Goal: Transaction & Acquisition: Book appointment/travel/reservation

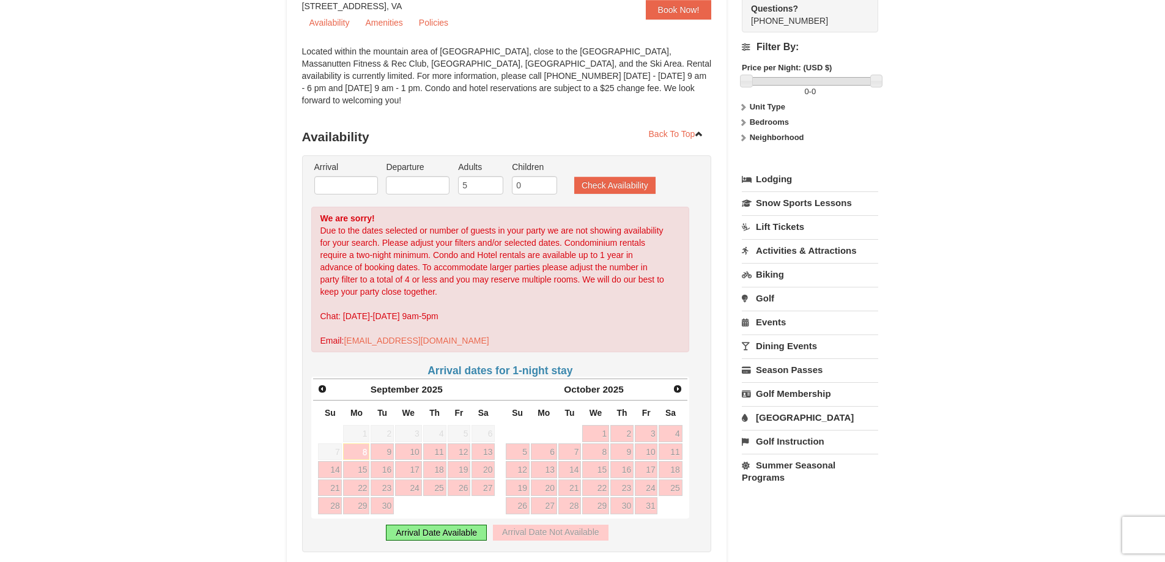
scroll to position [183, 0]
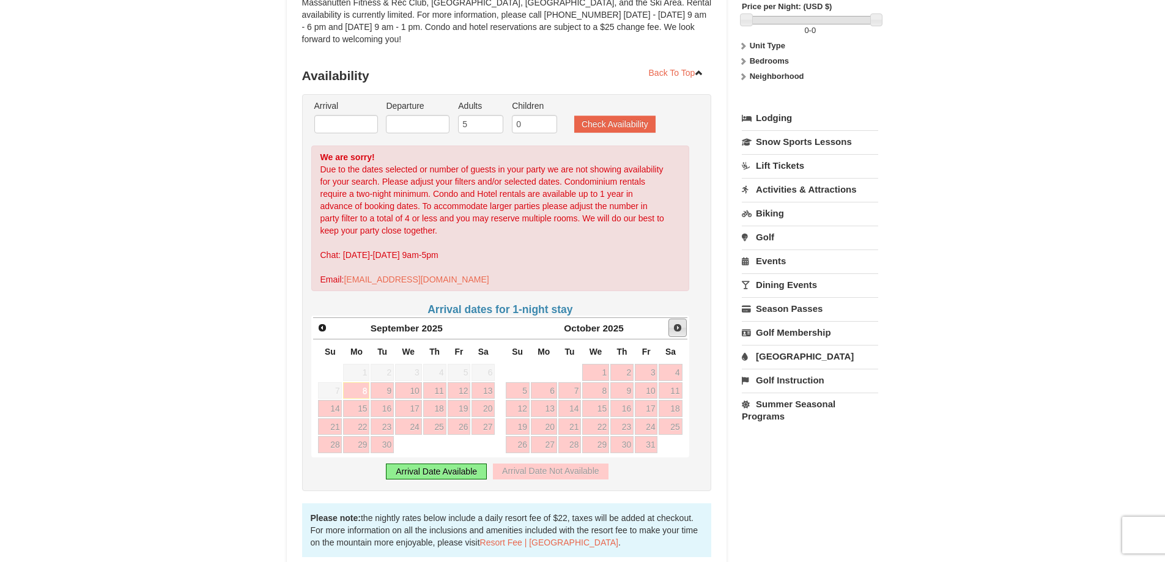
click at [677, 323] on span "Next" at bounding box center [677, 328] width 10 height 10
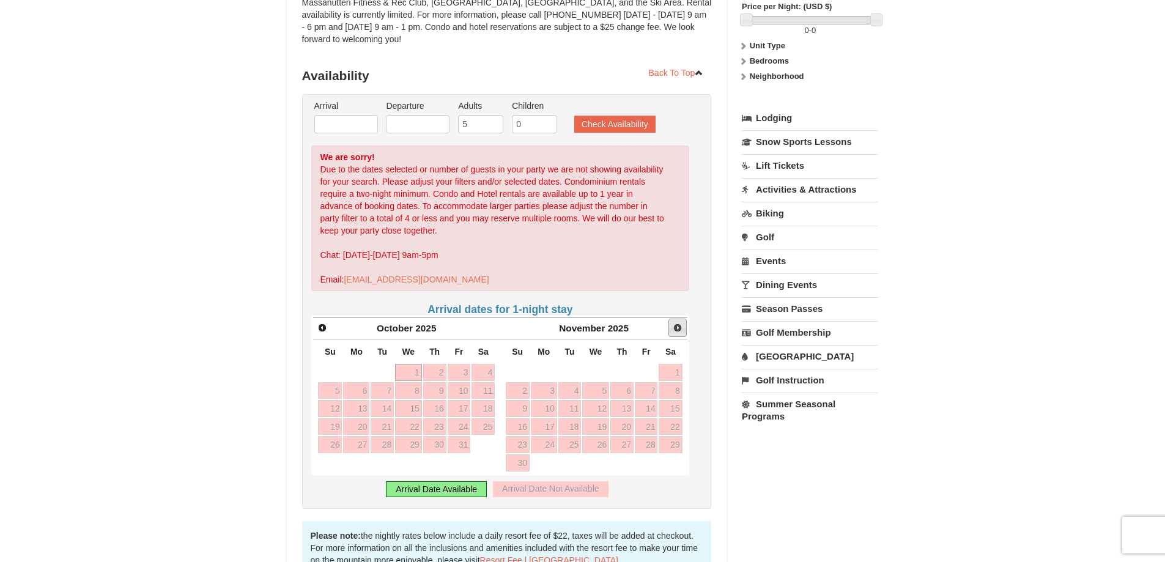
click at [676, 323] on span "Next" at bounding box center [677, 328] width 10 height 10
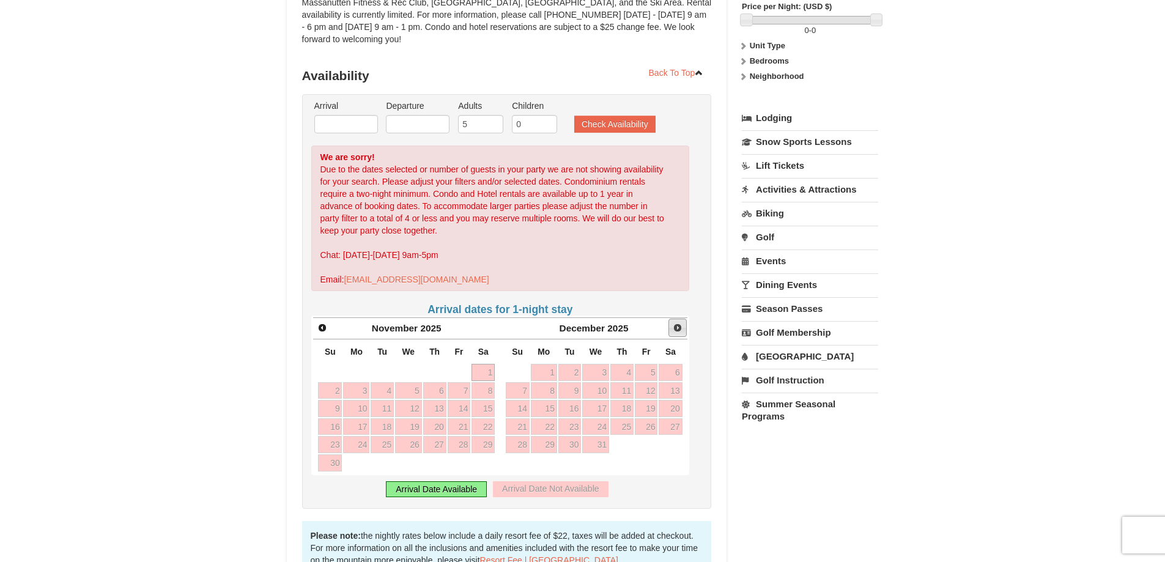
click at [676, 323] on span "Next" at bounding box center [677, 328] width 10 height 10
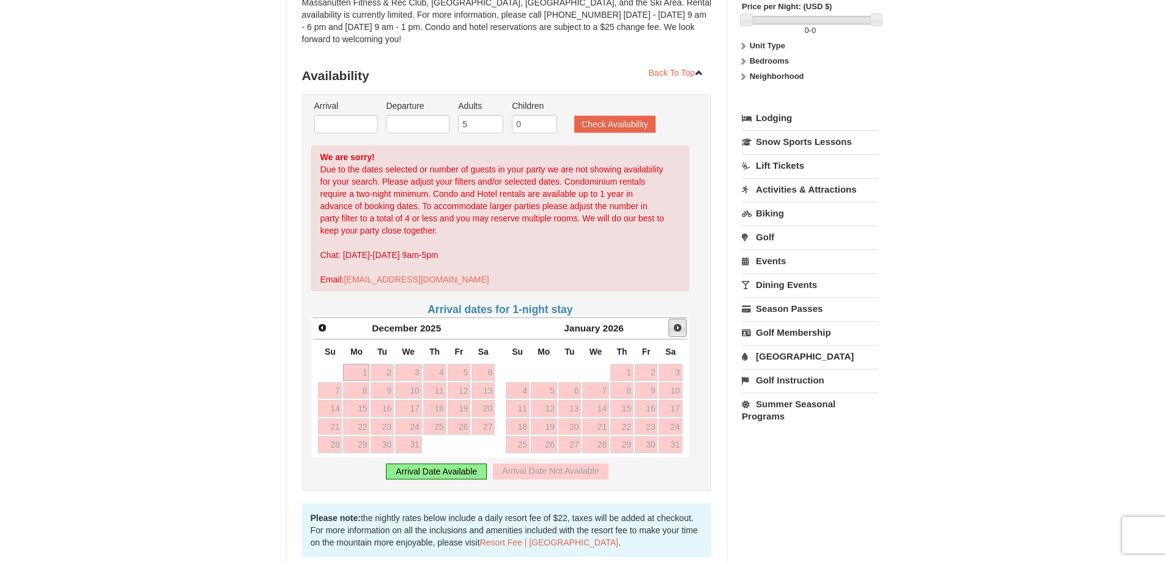
click at [676, 323] on span "Next" at bounding box center [677, 328] width 10 height 10
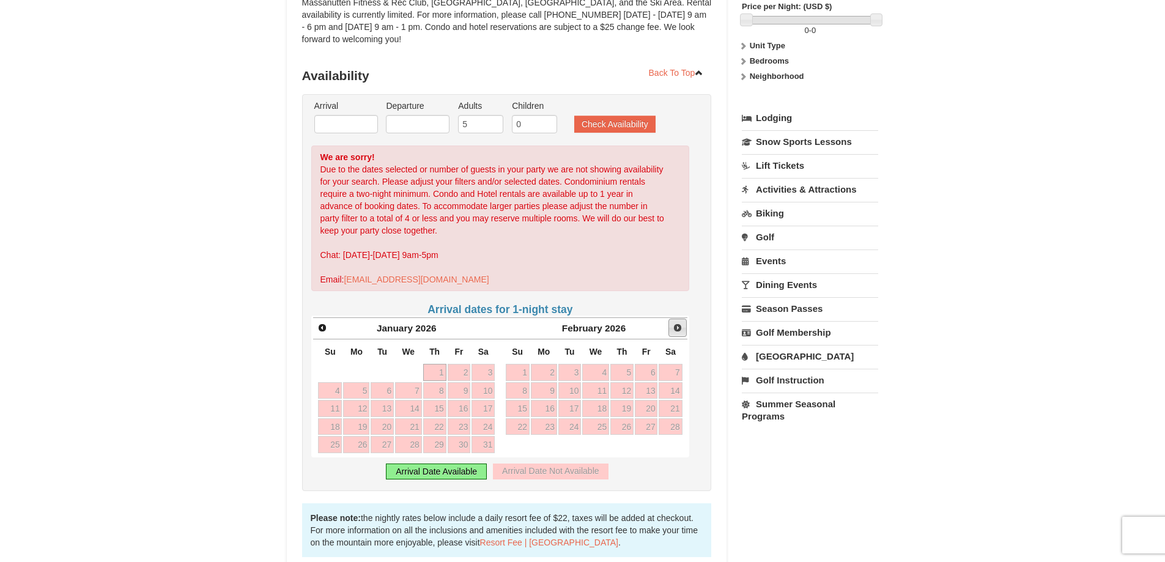
click at [676, 323] on span "Next" at bounding box center [677, 328] width 10 height 10
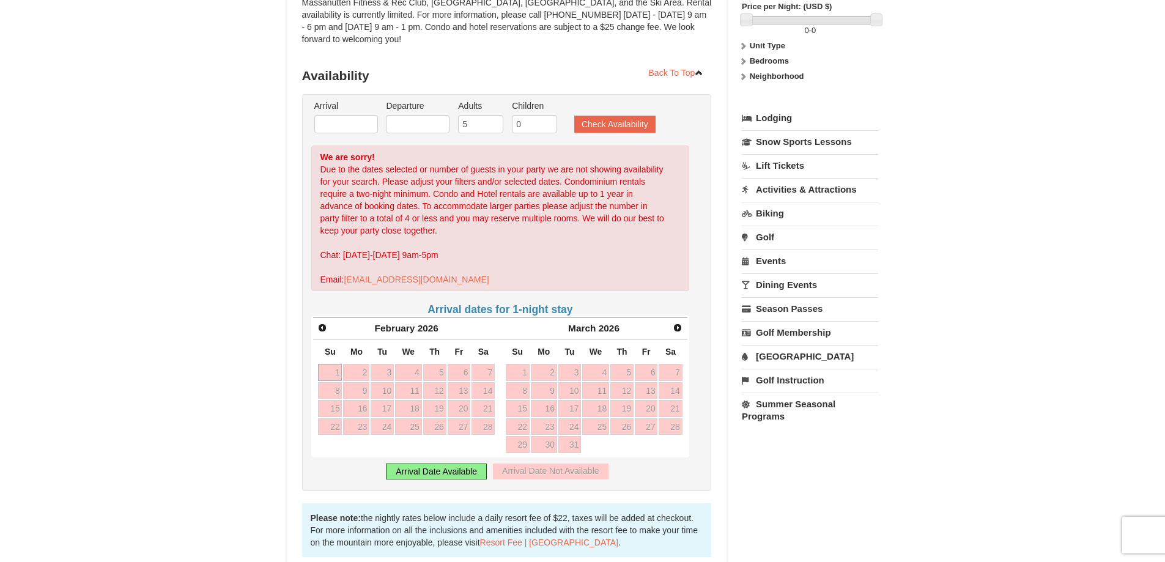
scroll to position [0, 0]
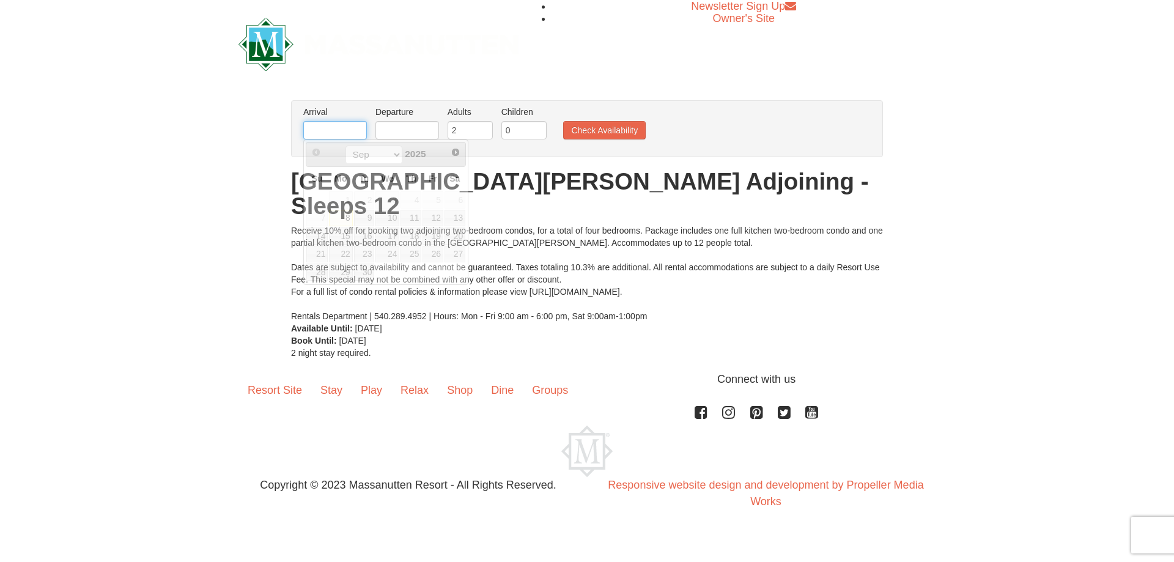
click at [327, 127] on input "text" at bounding box center [335, 130] width 64 height 18
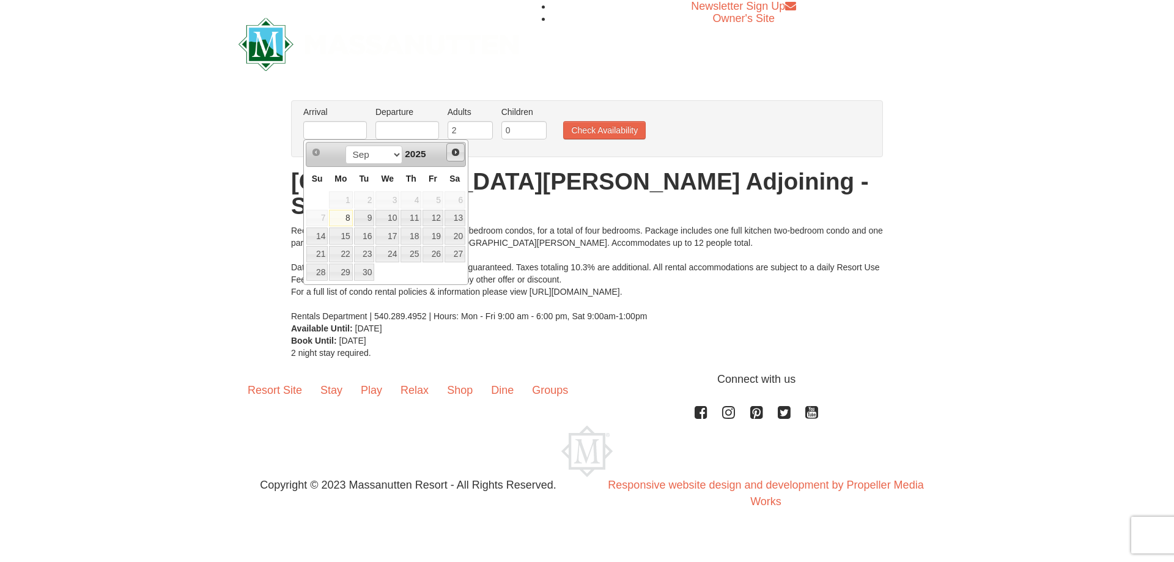
click at [455, 152] on span "Next" at bounding box center [456, 152] width 10 height 10
click at [437, 201] on link "5" at bounding box center [432, 199] width 21 height 17
type input "12/05/2025"
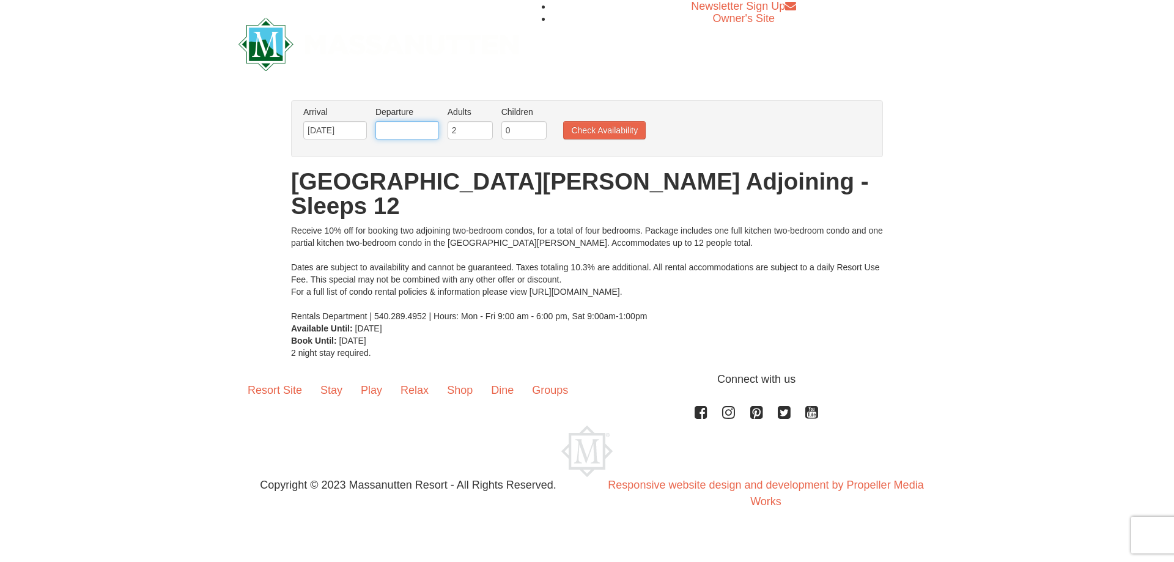
click at [398, 133] on input "text" at bounding box center [407, 130] width 64 height 18
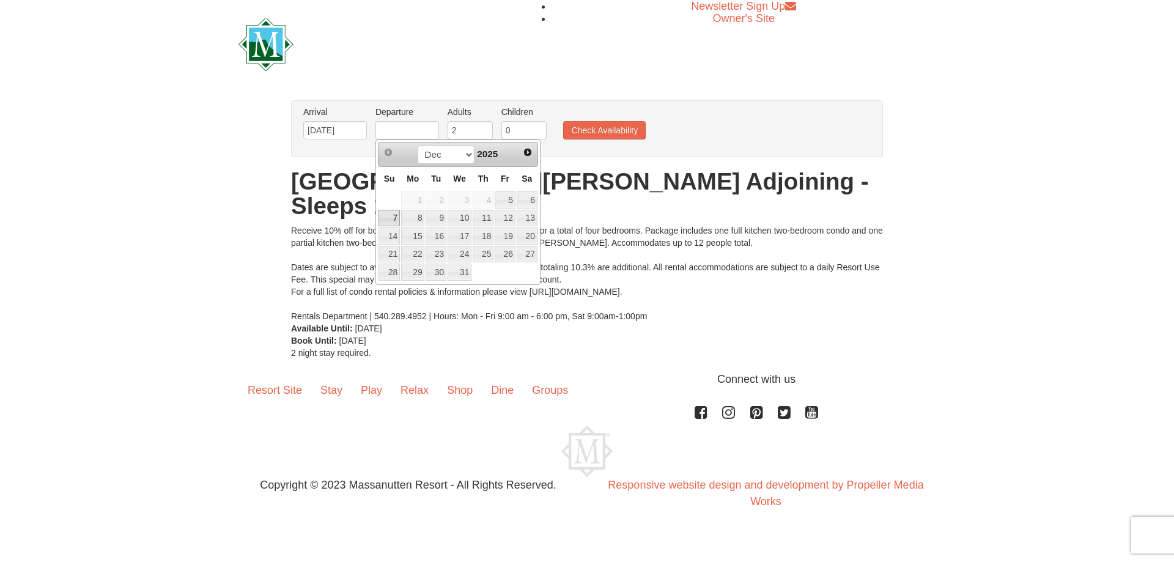
click at [391, 222] on link "7" at bounding box center [388, 218] width 21 height 17
type input "[DATE]"
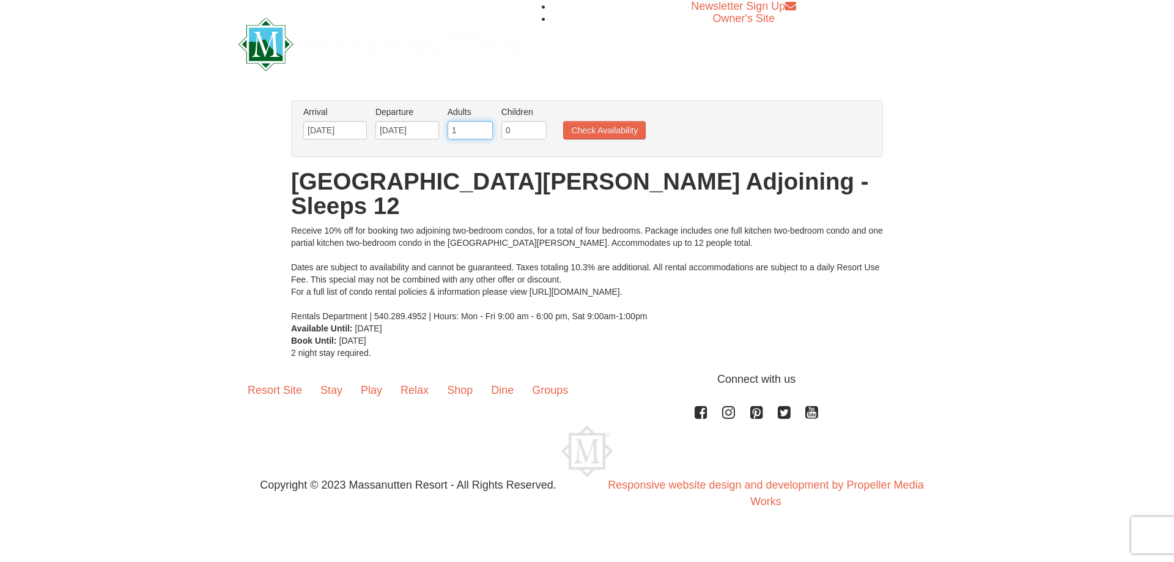
click at [480, 133] on input "1" at bounding box center [469, 130] width 45 height 18
click at [484, 127] on input "2" at bounding box center [469, 130] width 45 height 18
click at [484, 127] on input "3" at bounding box center [469, 130] width 45 height 18
click at [484, 127] on input "4" at bounding box center [469, 130] width 45 height 18
type input "5"
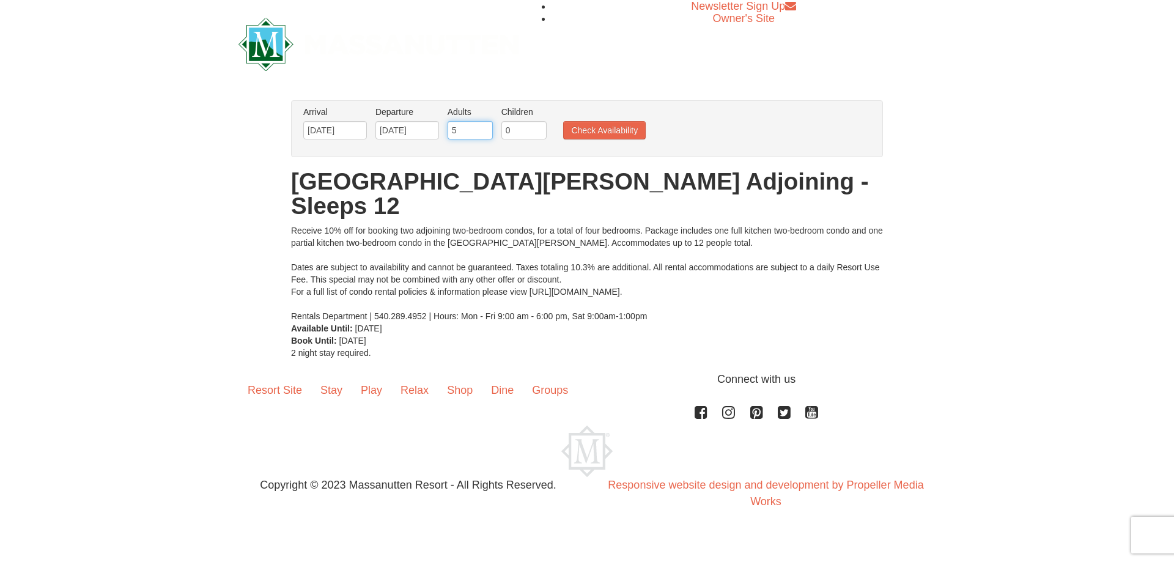
click at [484, 127] on input "5" at bounding box center [469, 130] width 45 height 18
click at [627, 131] on button "Check Availability" at bounding box center [604, 130] width 83 height 18
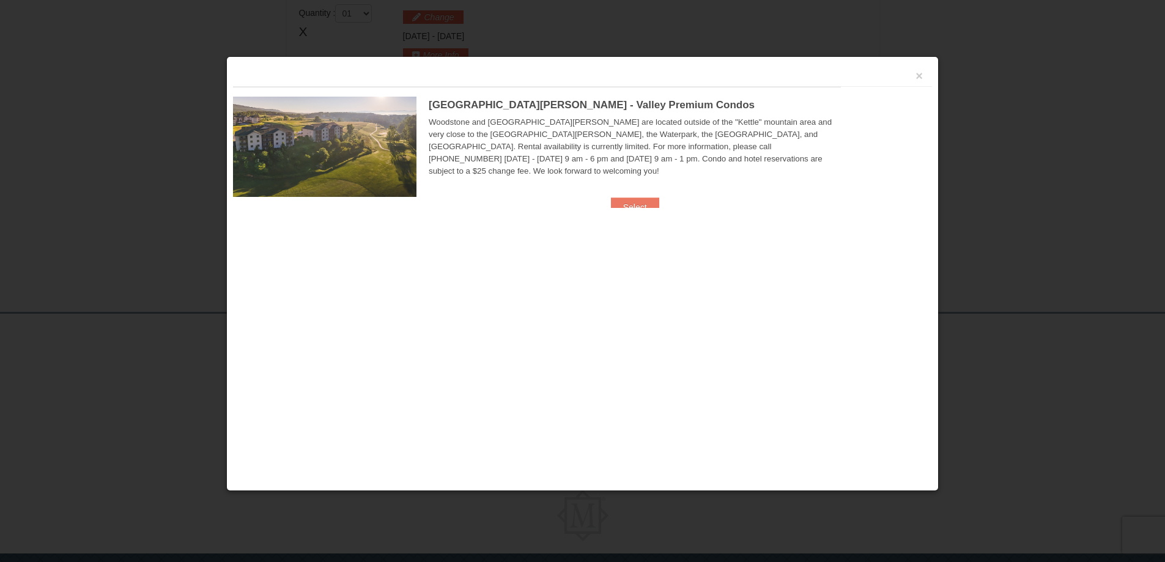
scroll to position [374, 0]
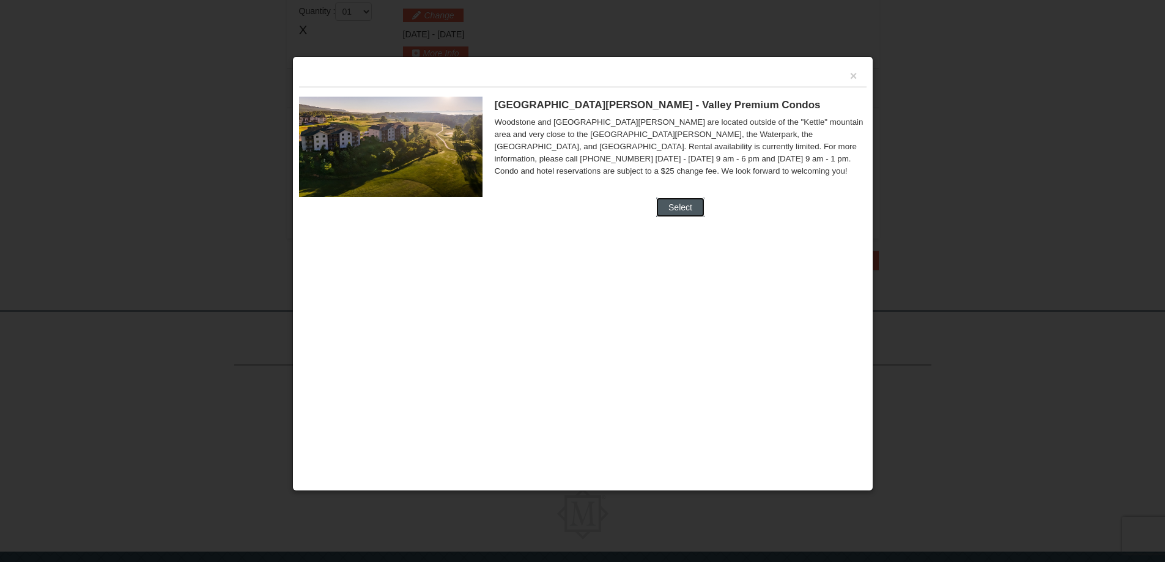
click at [669, 210] on button "Select" at bounding box center [680, 207] width 48 height 20
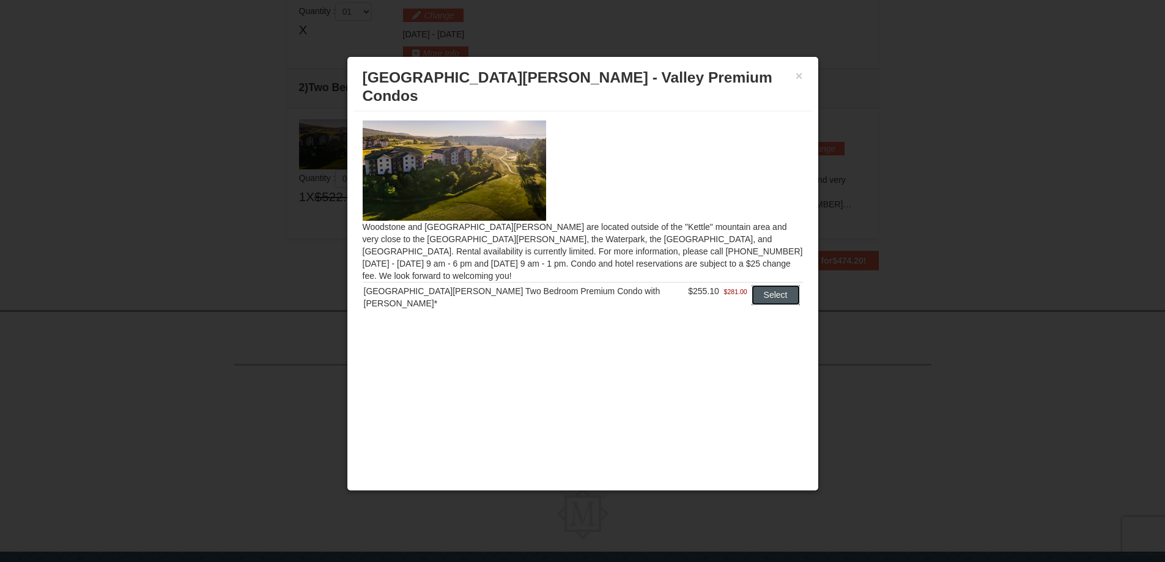
click at [765, 285] on button "Select" at bounding box center [775, 295] width 48 height 20
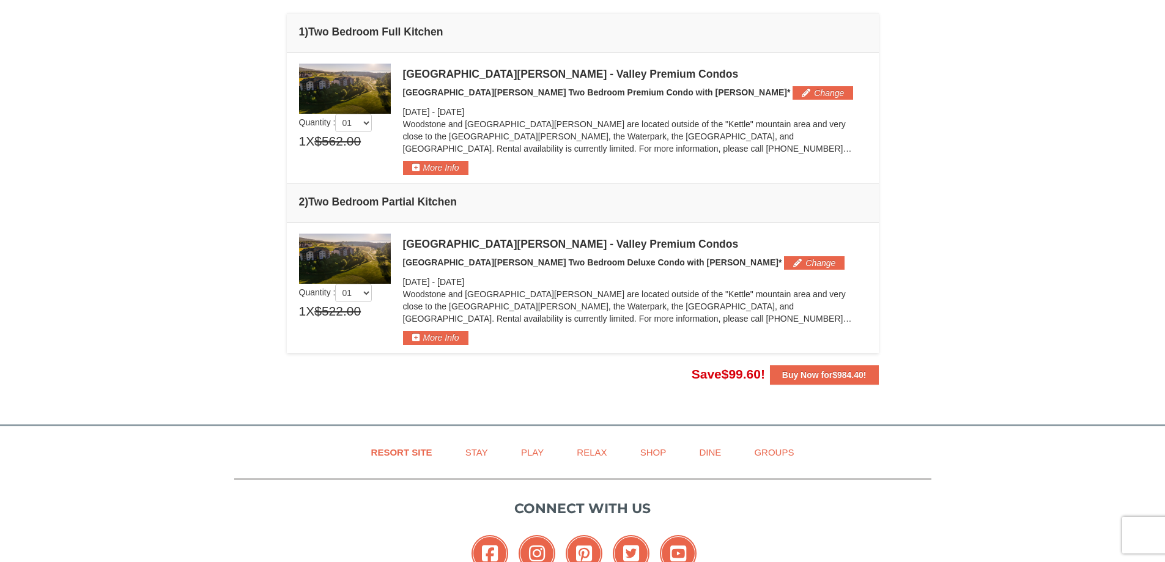
scroll to position [252, 0]
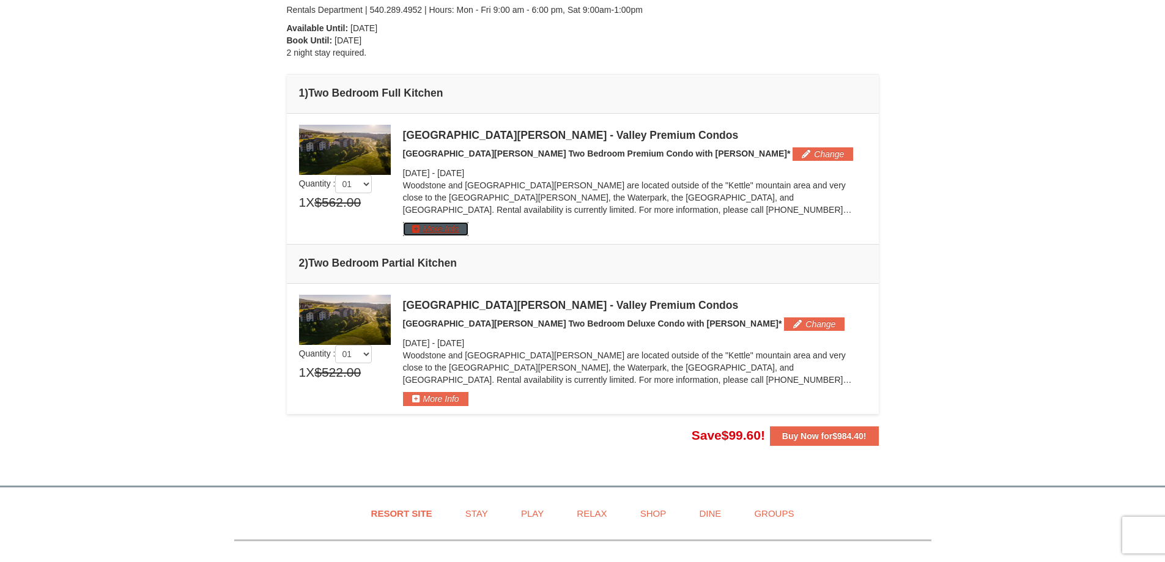
click at [433, 225] on button "More Info" at bounding box center [435, 228] width 65 height 13
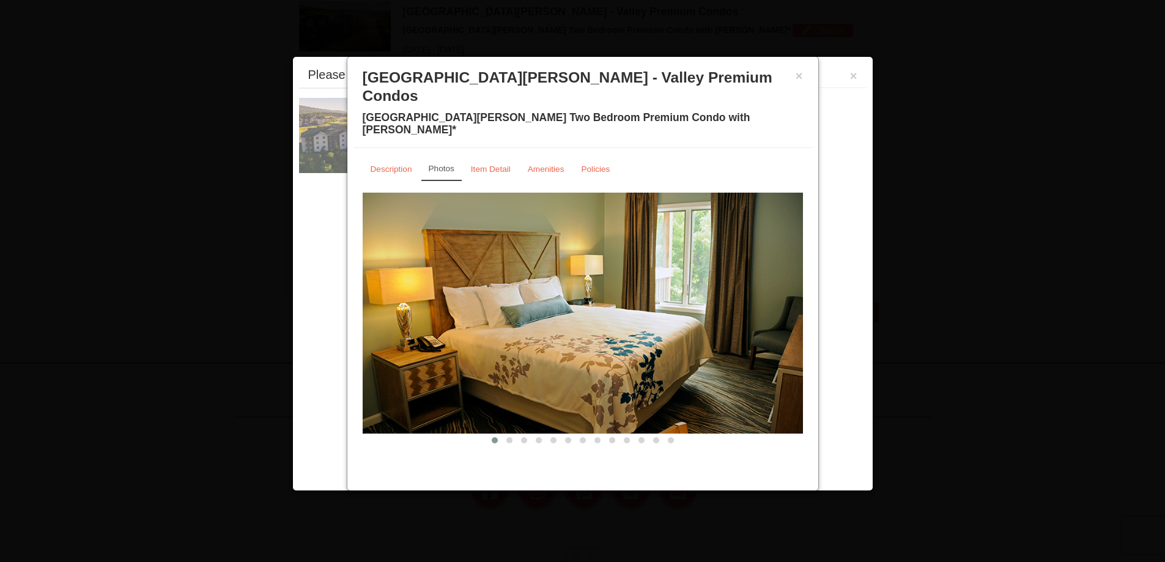
scroll to position [377, 0]
click at [511, 437] on span at bounding box center [509, 440] width 6 height 6
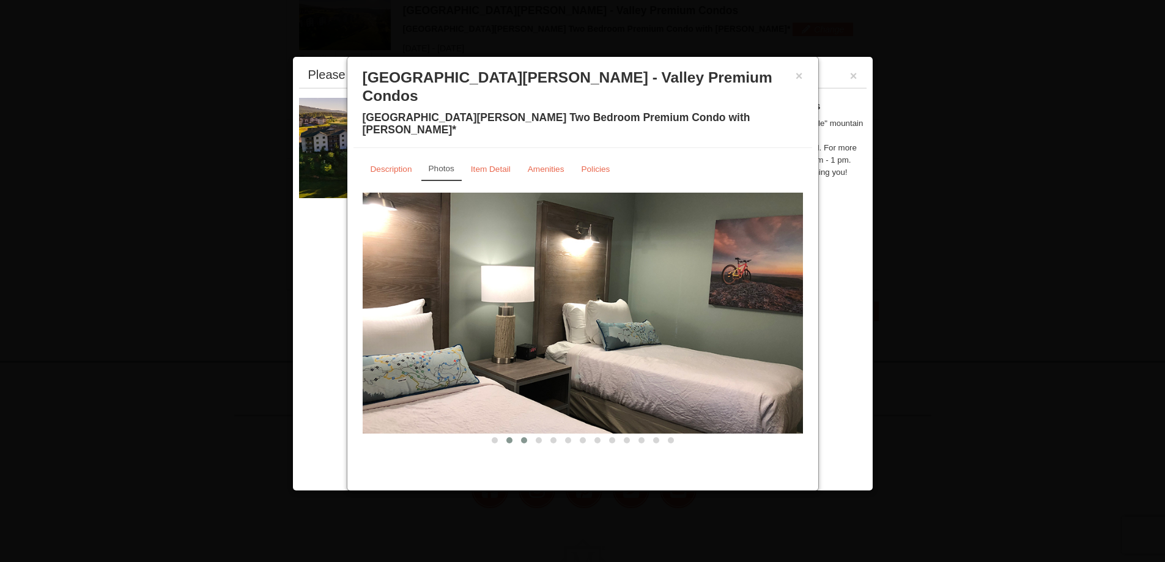
click at [525, 437] on span at bounding box center [524, 440] width 6 height 6
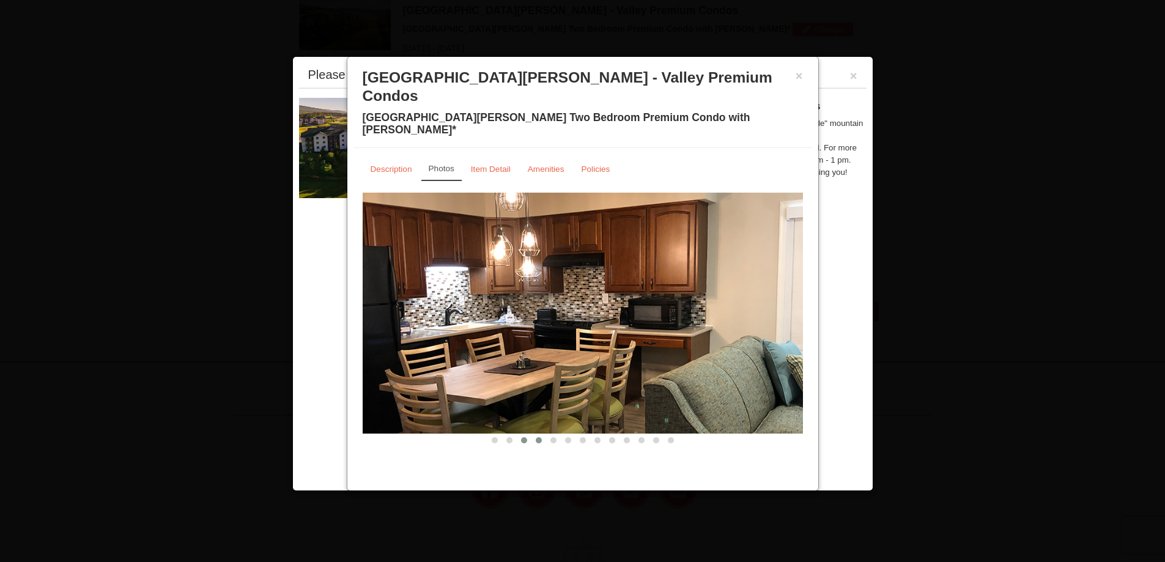
click at [537, 437] on span at bounding box center [538, 440] width 6 height 6
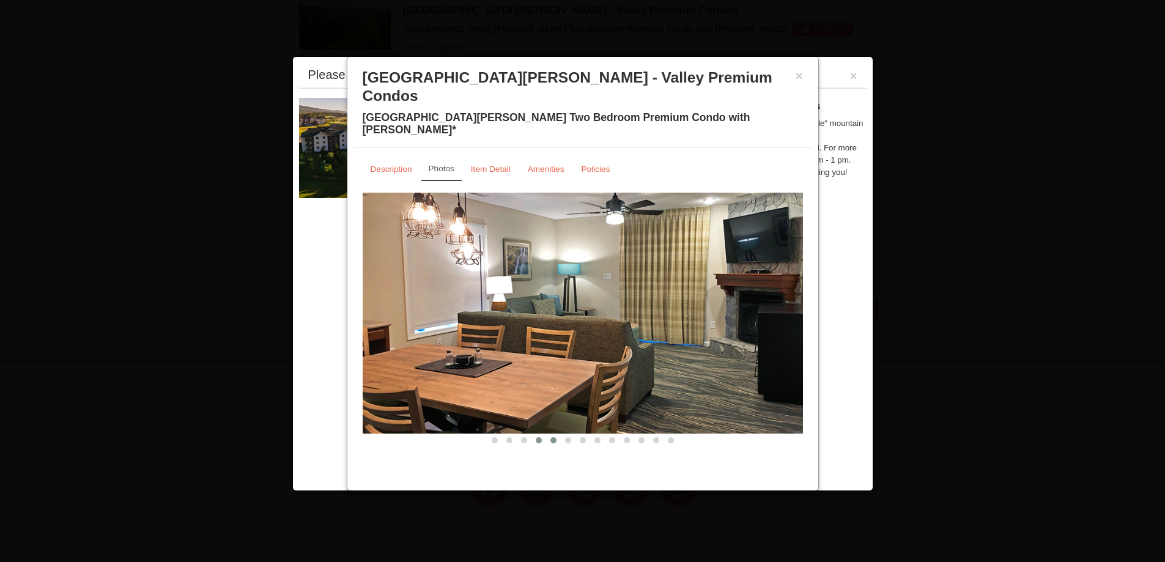
click at [551, 437] on span at bounding box center [553, 440] width 6 height 6
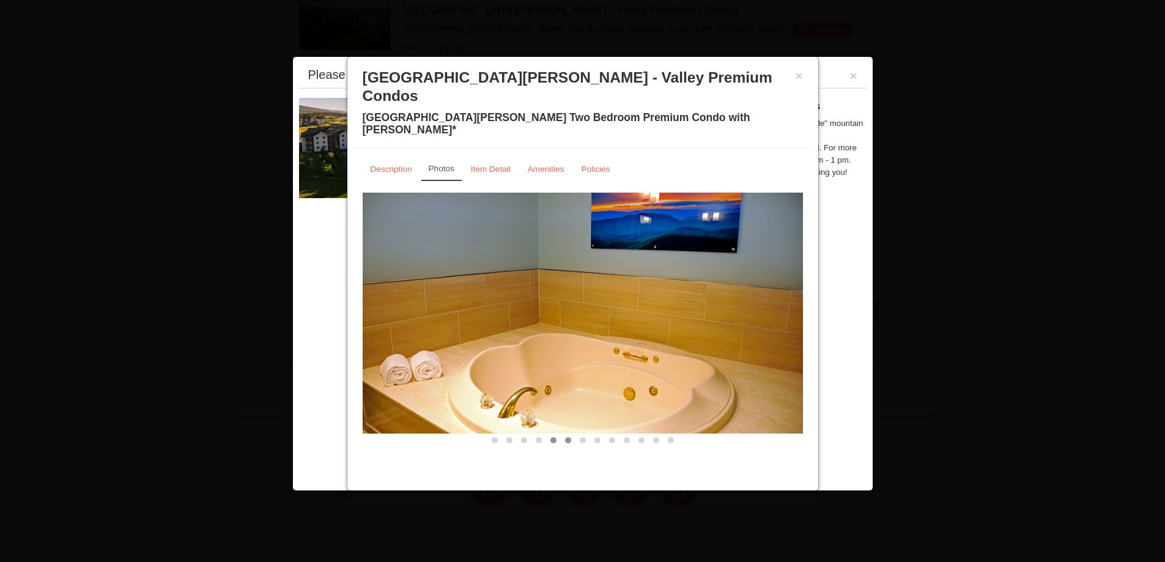
click at [569, 437] on span at bounding box center [568, 440] width 6 height 6
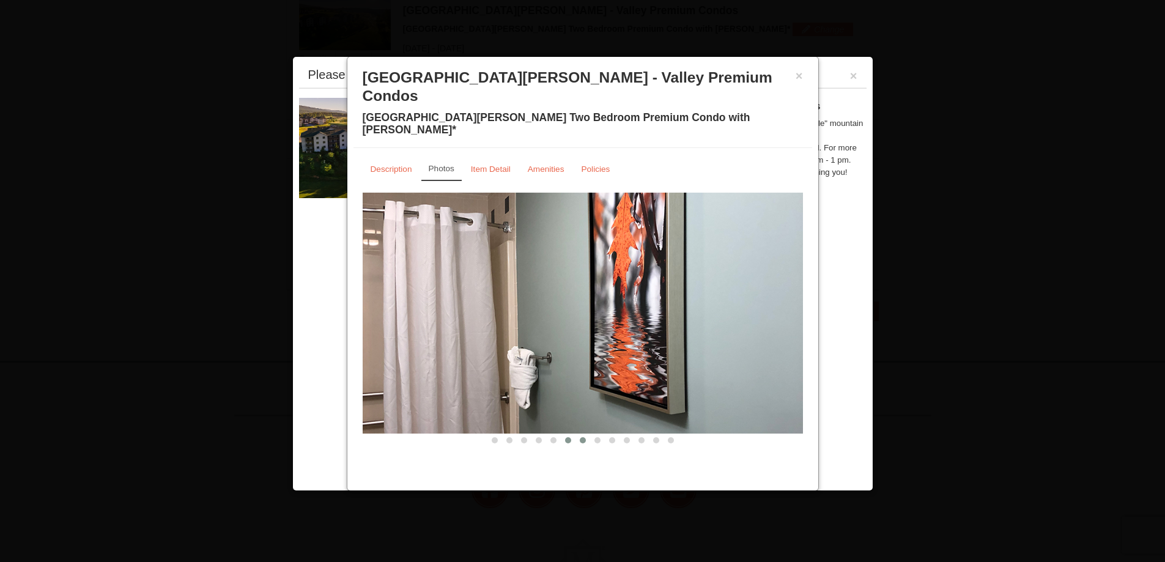
click at [581, 437] on span at bounding box center [583, 440] width 6 height 6
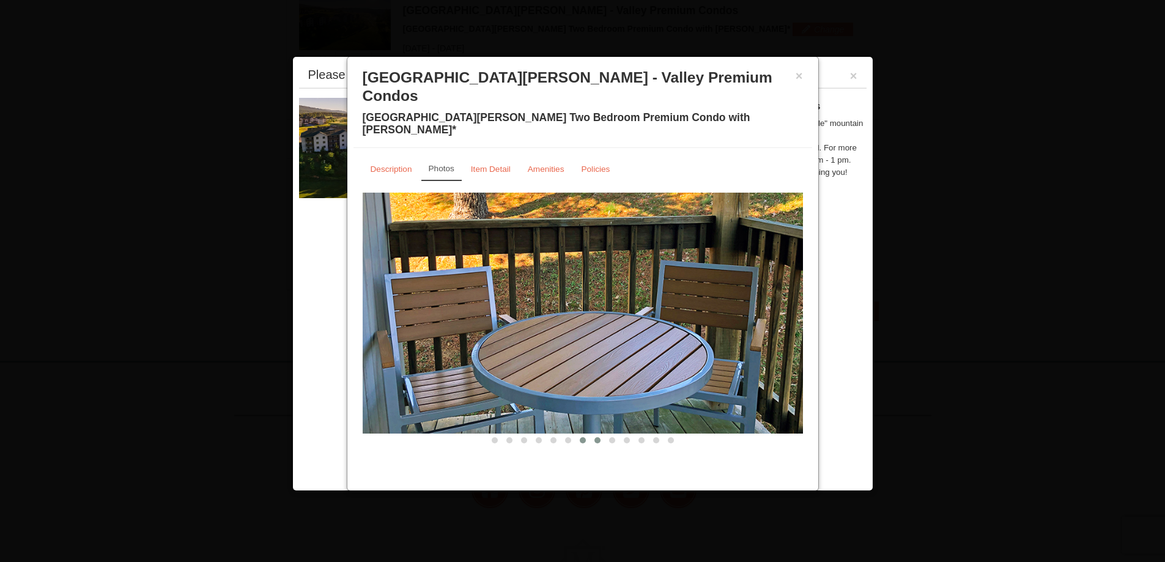
click at [601, 434] on button at bounding box center [597, 440] width 15 height 12
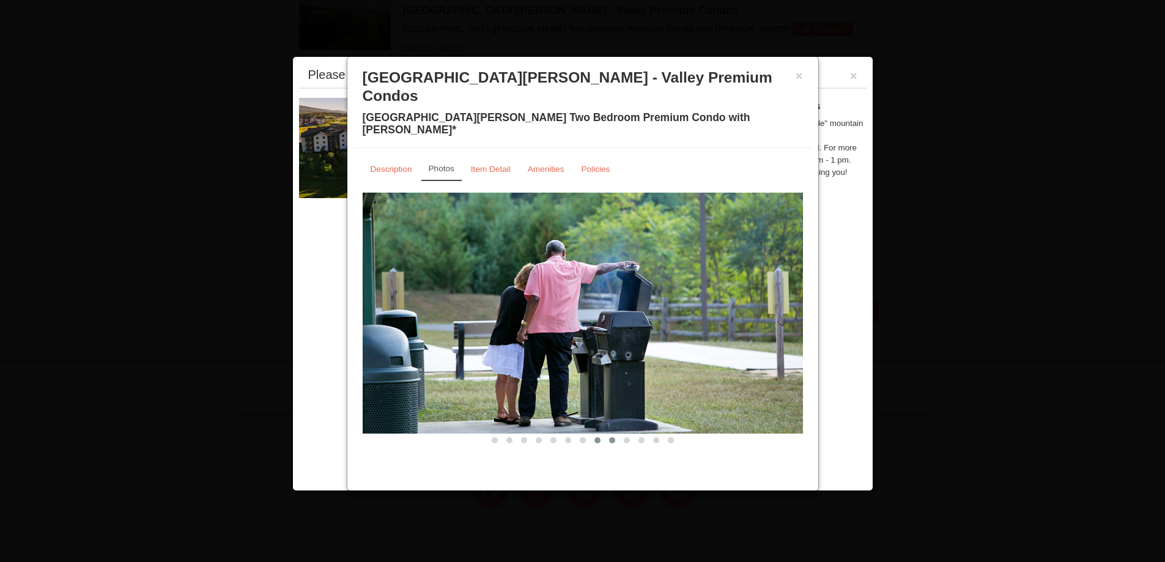
click at [613, 437] on span at bounding box center [612, 440] width 6 height 6
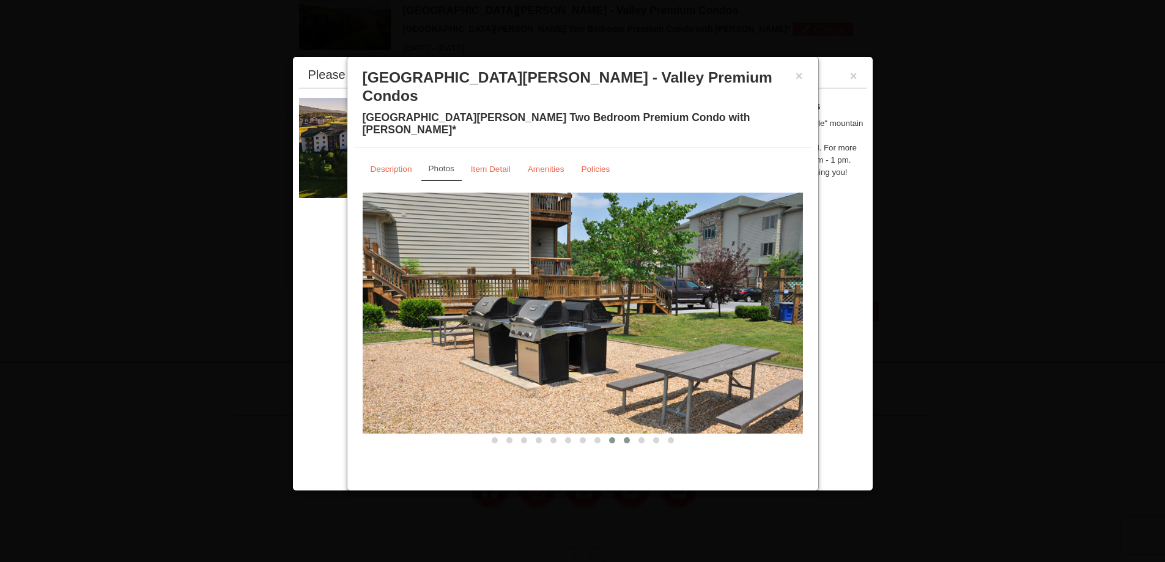
click at [625, 437] on span at bounding box center [627, 440] width 6 height 6
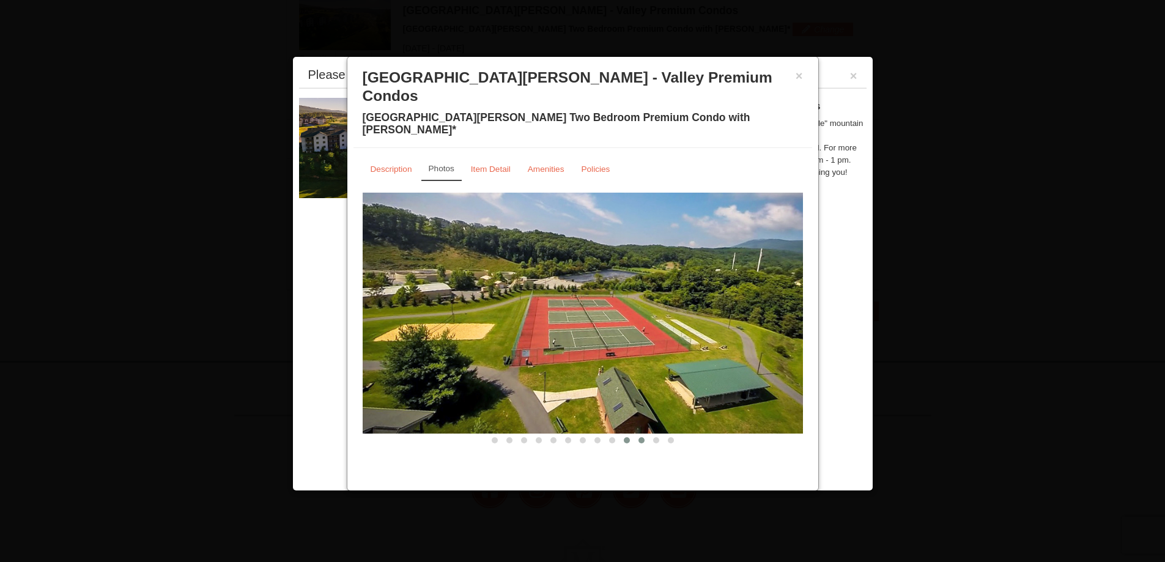
click at [639, 437] on span at bounding box center [641, 440] width 6 height 6
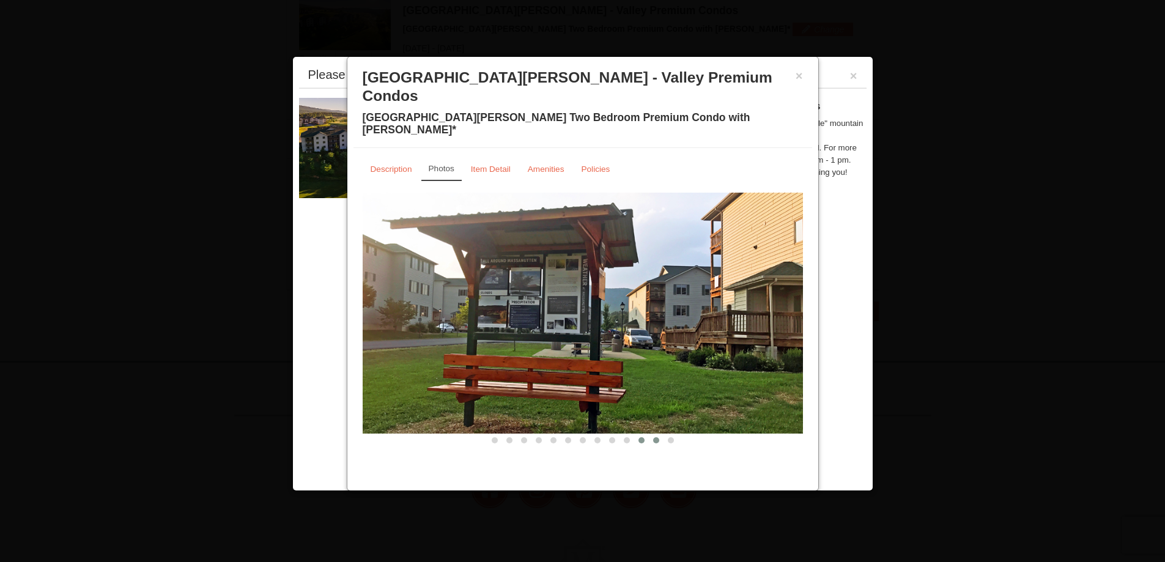
click at [650, 434] on button at bounding box center [656, 440] width 15 height 12
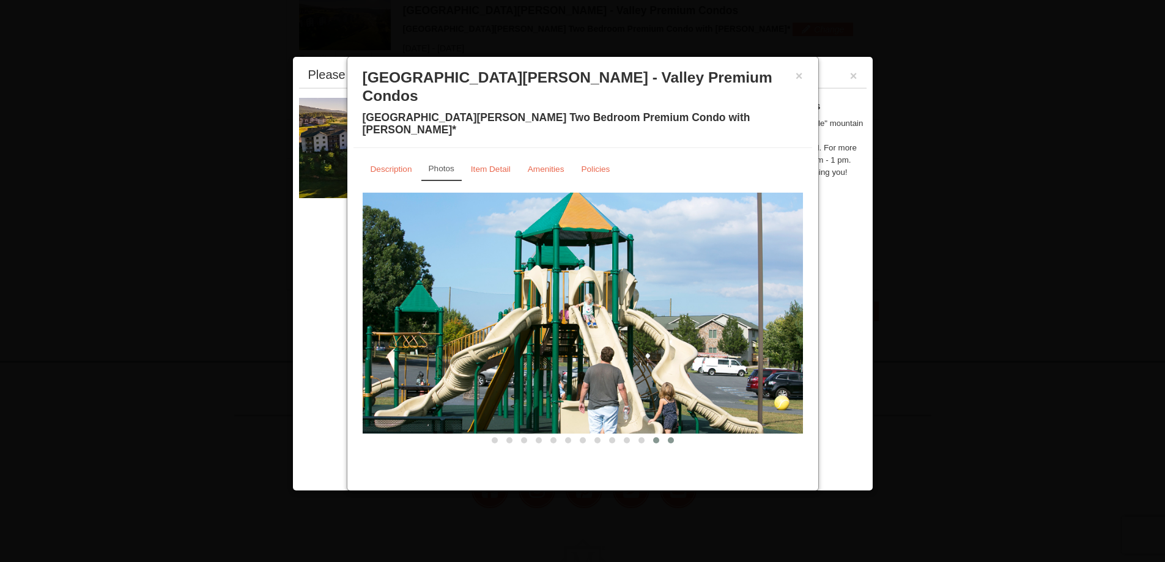
click at [668, 437] on span at bounding box center [671, 440] width 6 height 6
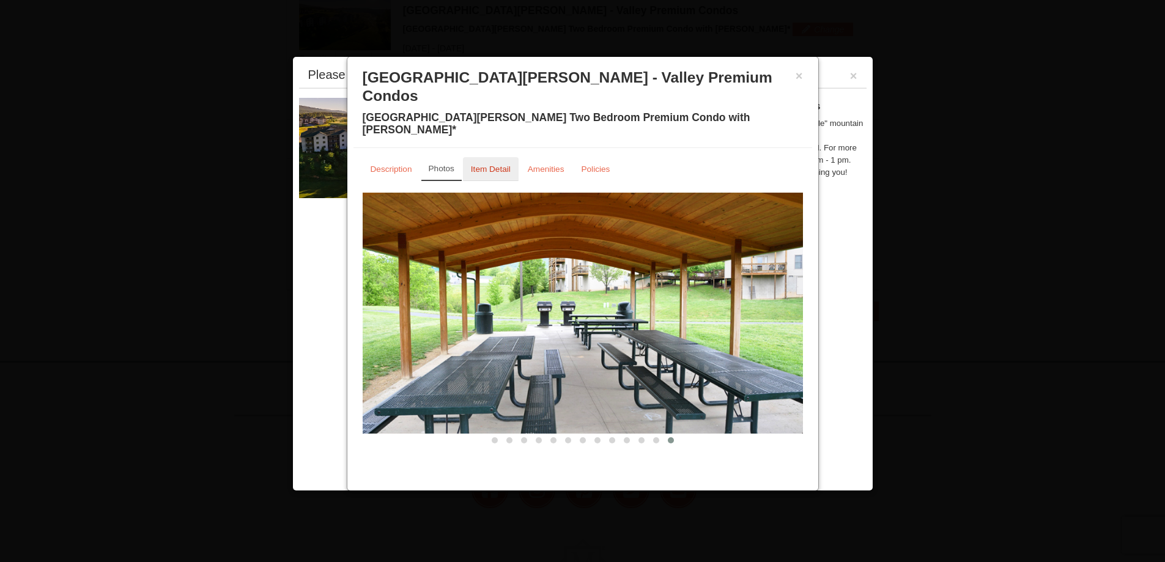
click at [490, 157] on link "Item Detail" at bounding box center [491, 169] width 56 height 24
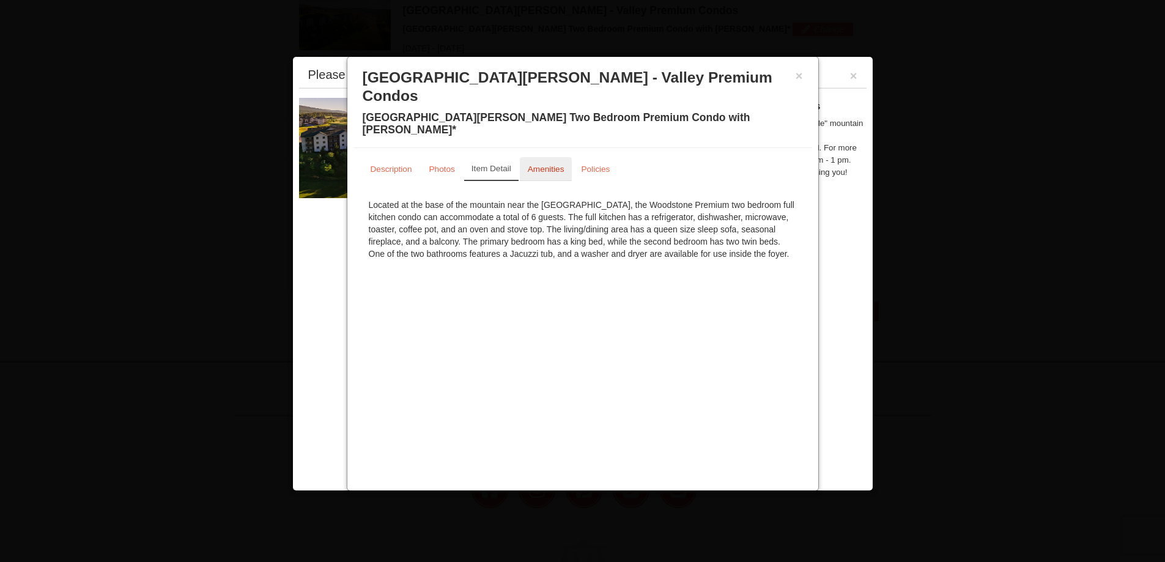
click at [559, 157] on link "Amenities" at bounding box center [546, 169] width 53 height 24
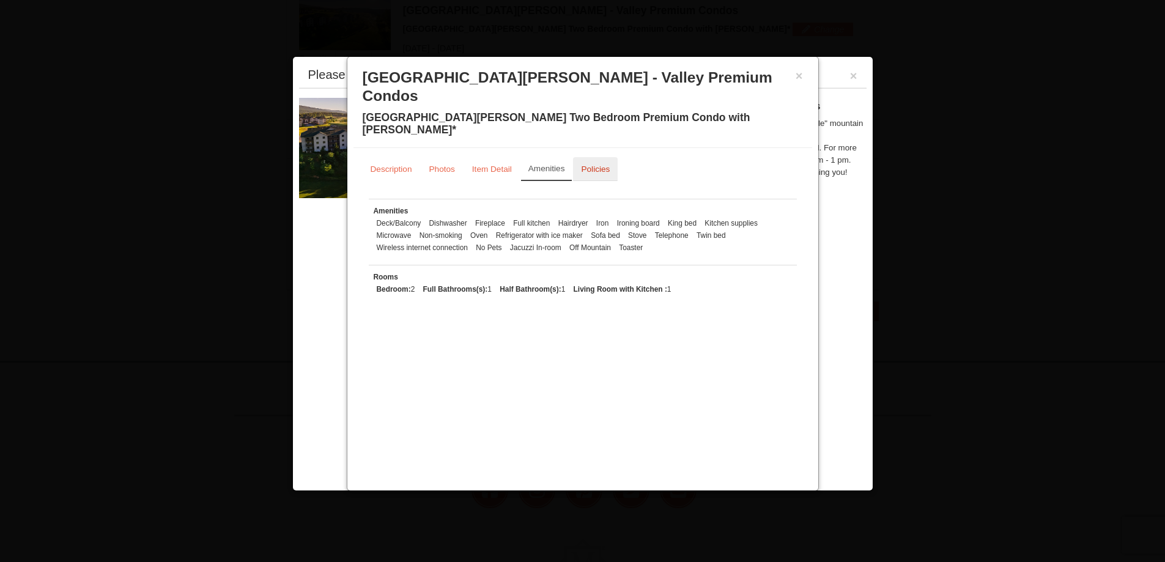
click at [603, 157] on link "Policies" at bounding box center [595, 169] width 45 height 24
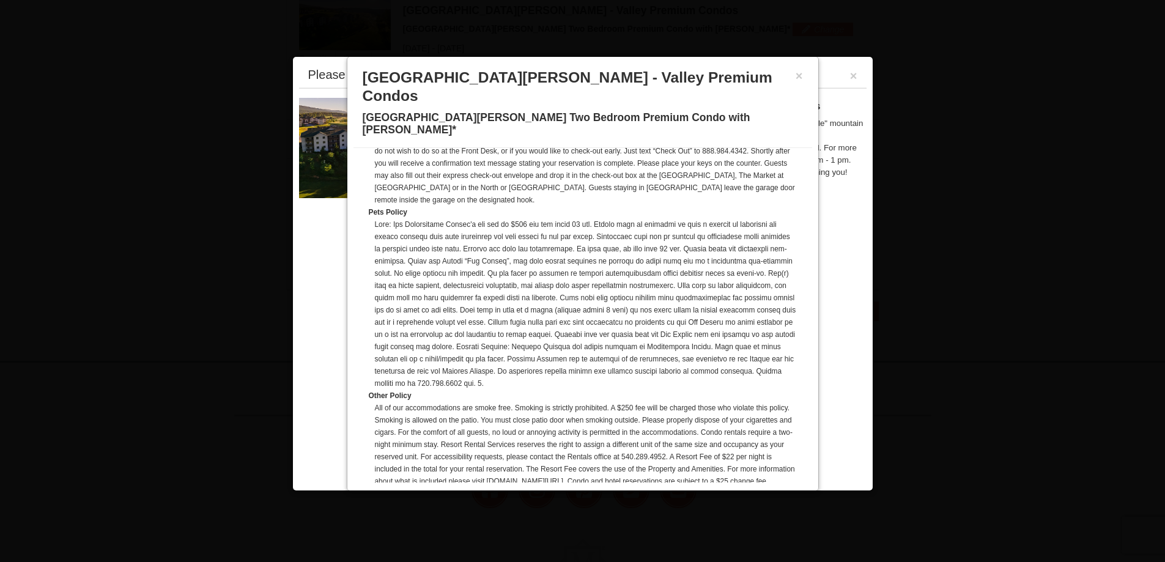
scroll to position [289, 0]
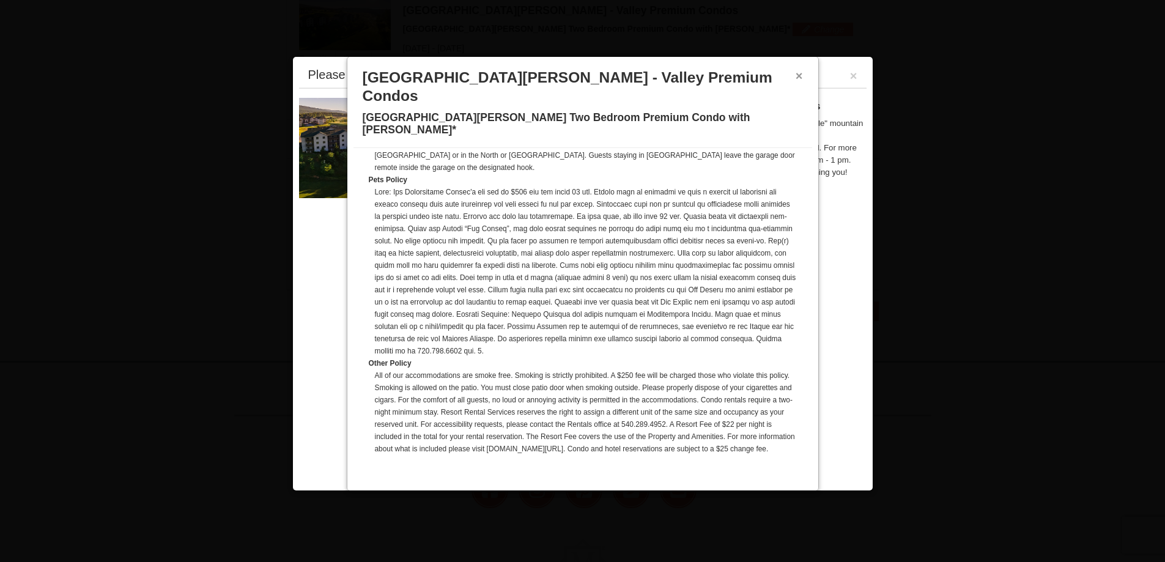
click at [797, 73] on button "×" at bounding box center [798, 76] width 7 height 12
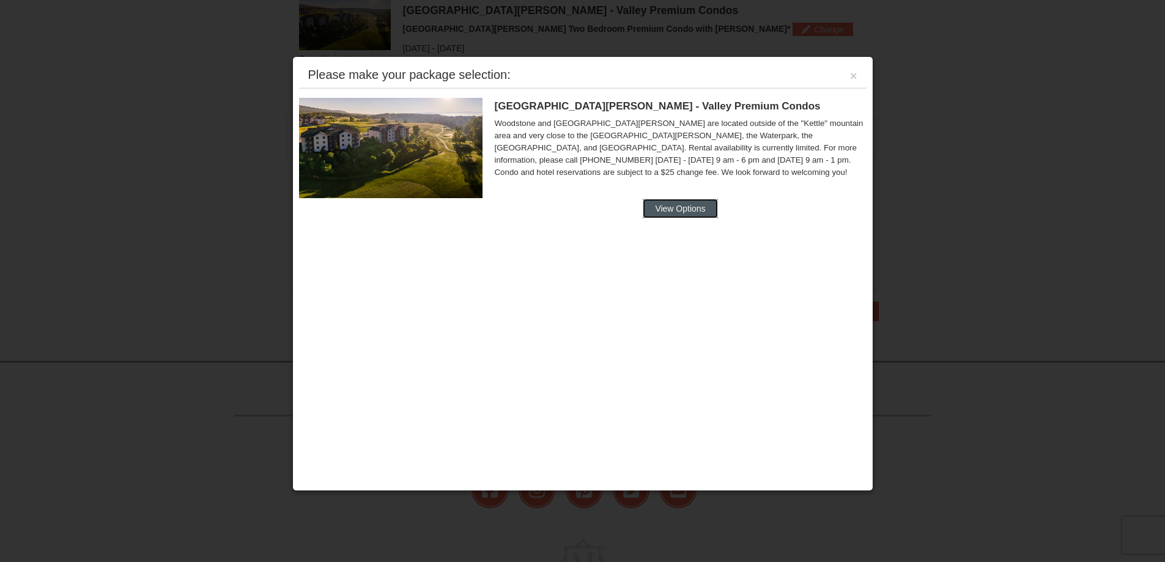
click at [666, 209] on button "View Options" at bounding box center [679, 209] width 75 height 20
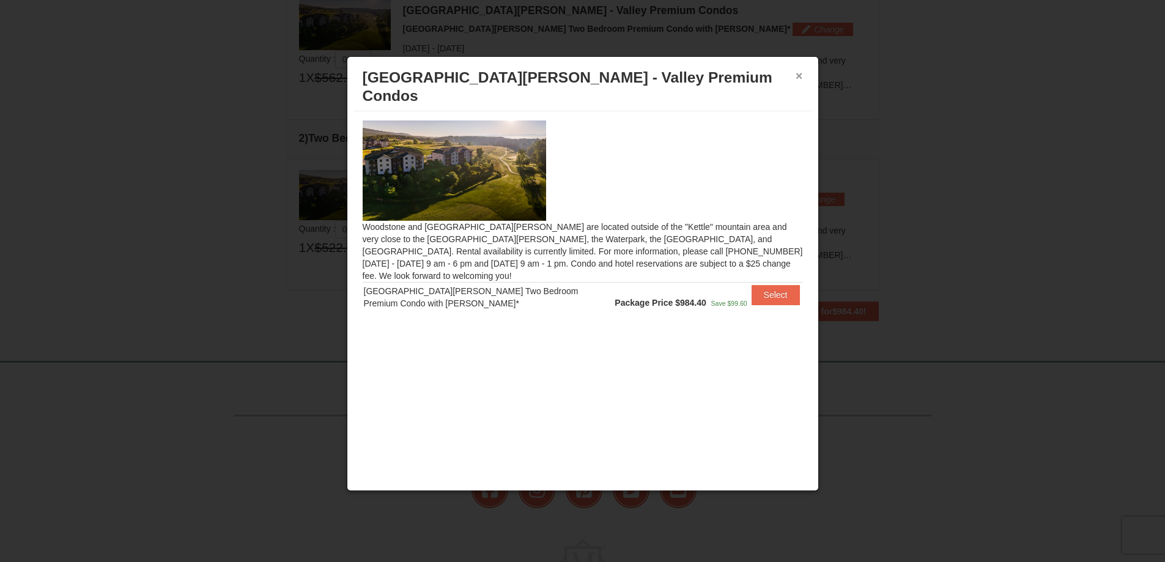
click at [801, 76] on button "×" at bounding box center [798, 76] width 7 height 12
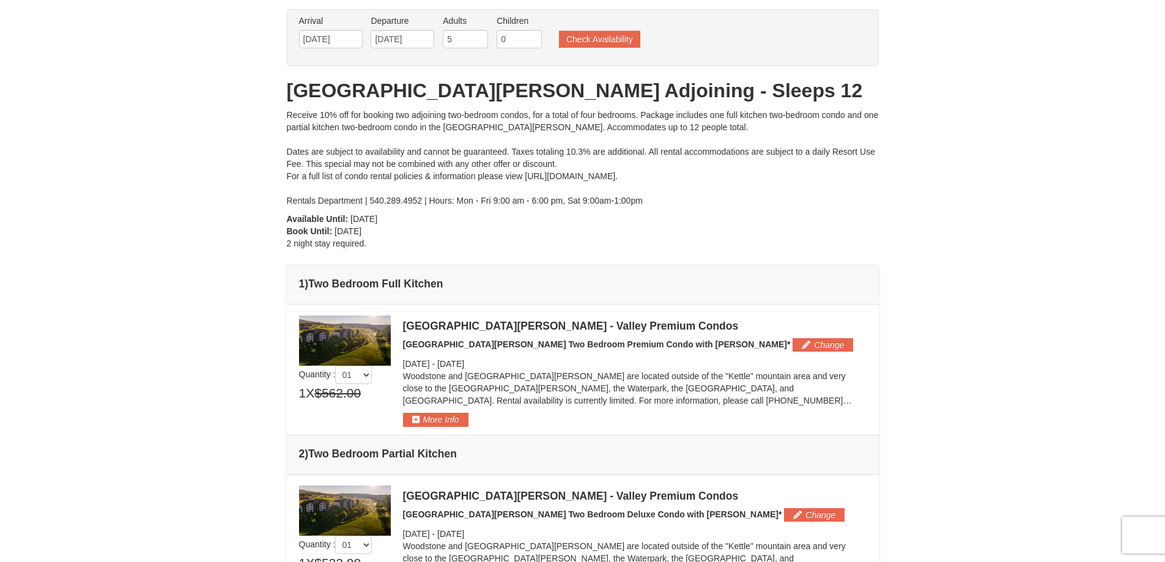
scroll to position [0, 0]
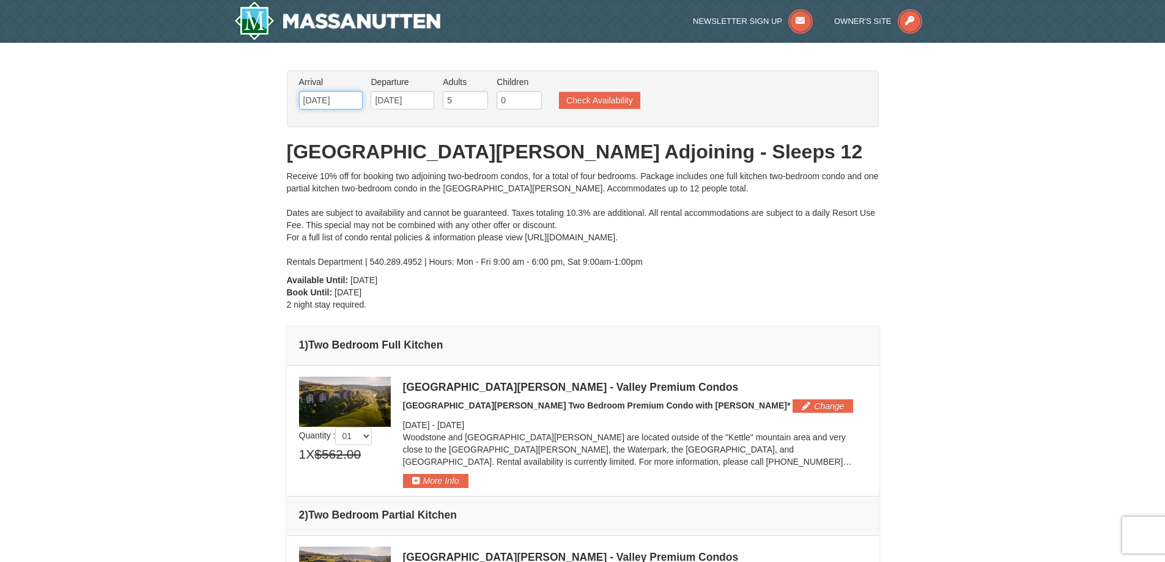
click at [332, 102] on input "12/05/2025" at bounding box center [331, 100] width 64 height 18
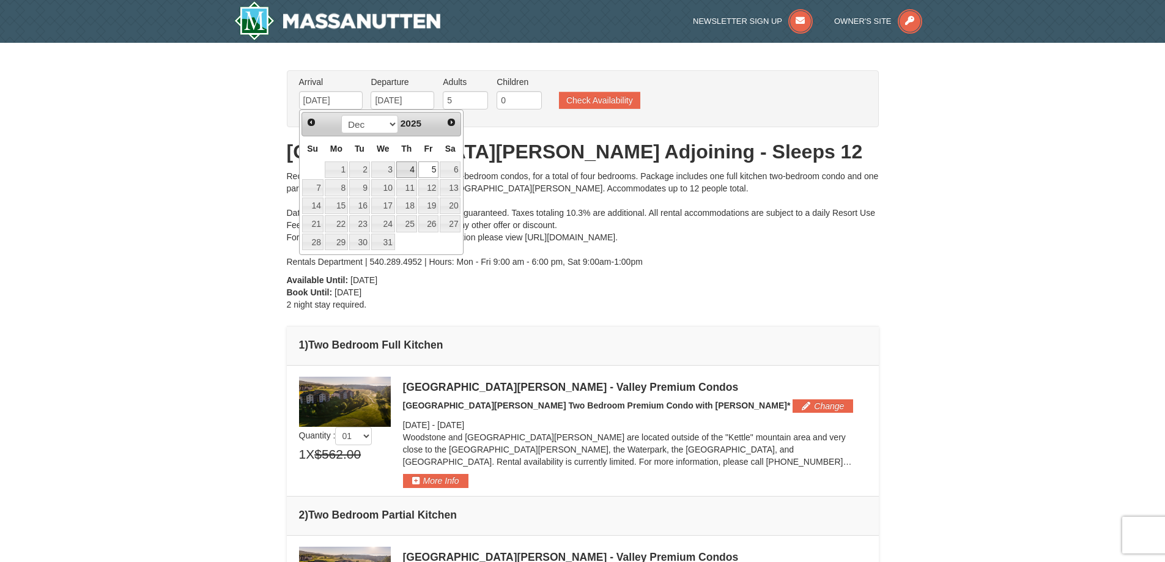
click at [404, 169] on link "4" at bounding box center [406, 169] width 21 height 17
type input "[DATE]"
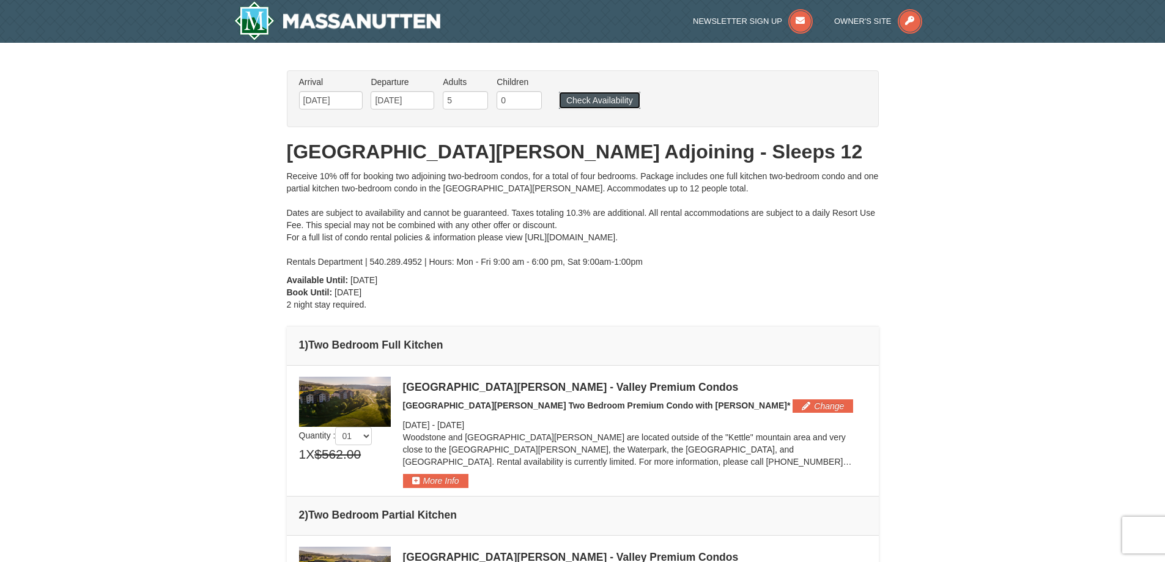
click at [580, 101] on button "Check Availability" at bounding box center [599, 100] width 81 height 17
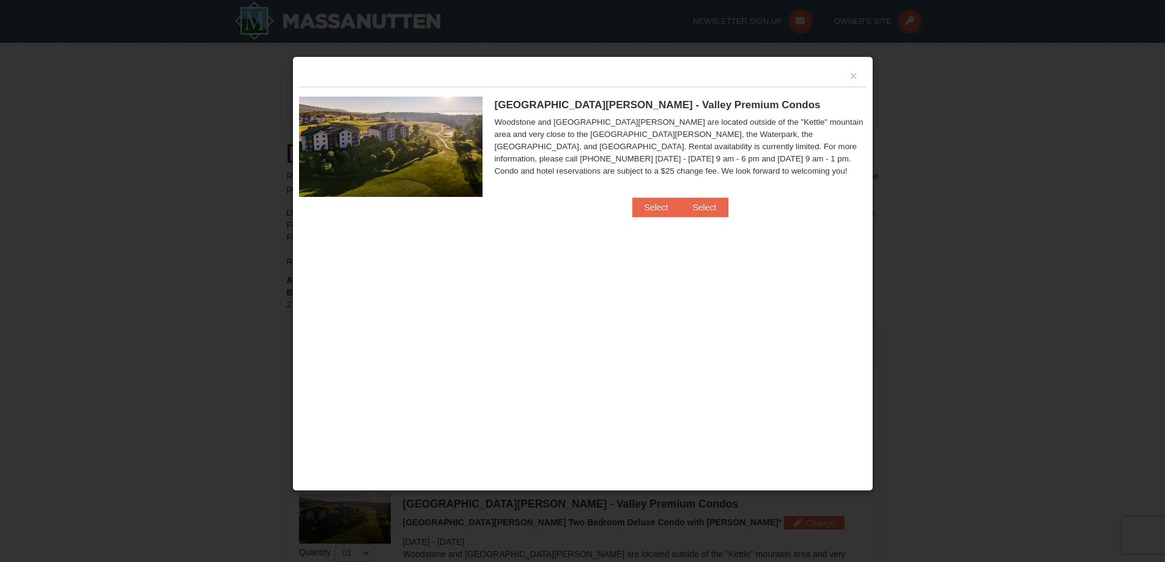
click at [857, 70] on div "×" at bounding box center [582, 75] width 567 height 24
click at [858, 75] on div "×" at bounding box center [582, 75] width 567 height 24
click at [850, 78] on button "×" at bounding box center [853, 76] width 7 height 12
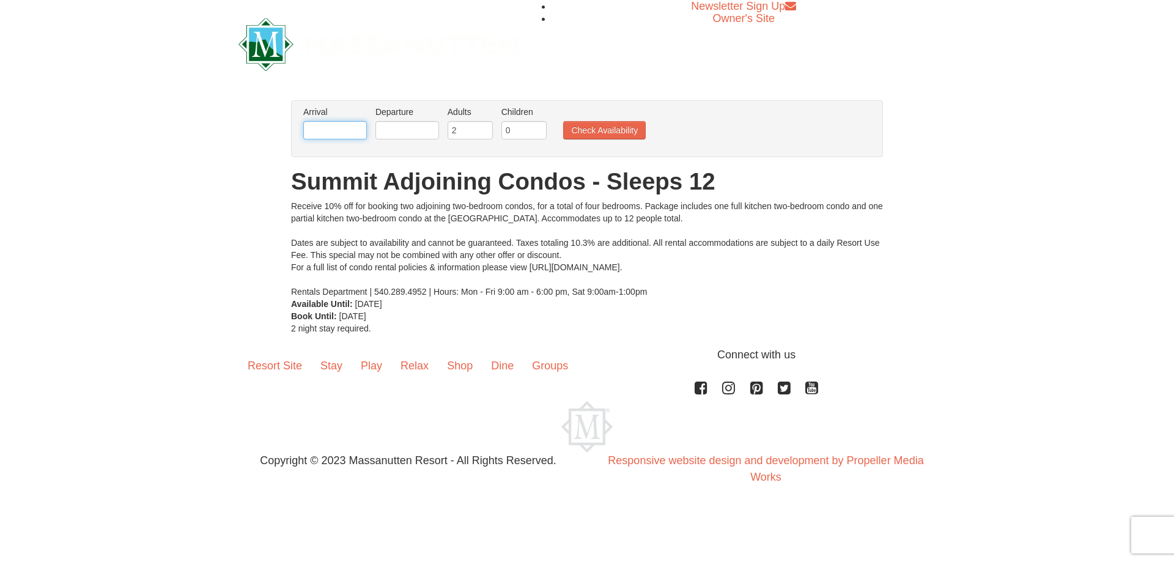
click at [334, 131] on input "text" at bounding box center [335, 130] width 64 height 18
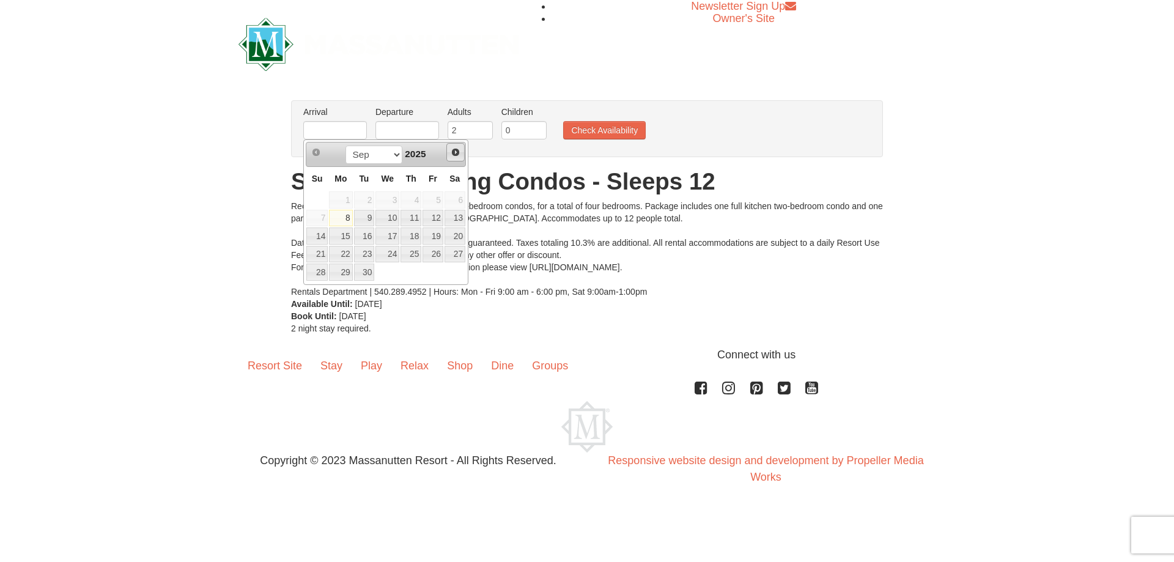
click at [452, 155] on span "Next" at bounding box center [456, 152] width 10 height 10
click at [417, 199] on link "4" at bounding box center [410, 199] width 21 height 17
type input "[DATE]"
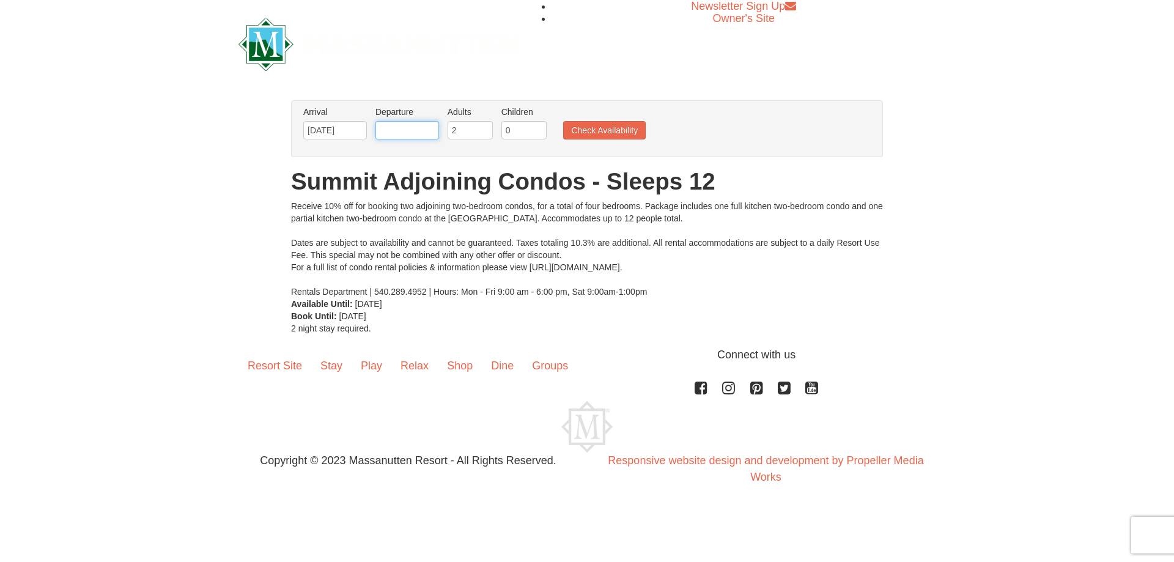
click at [403, 133] on input "text" at bounding box center [407, 130] width 64 height 18
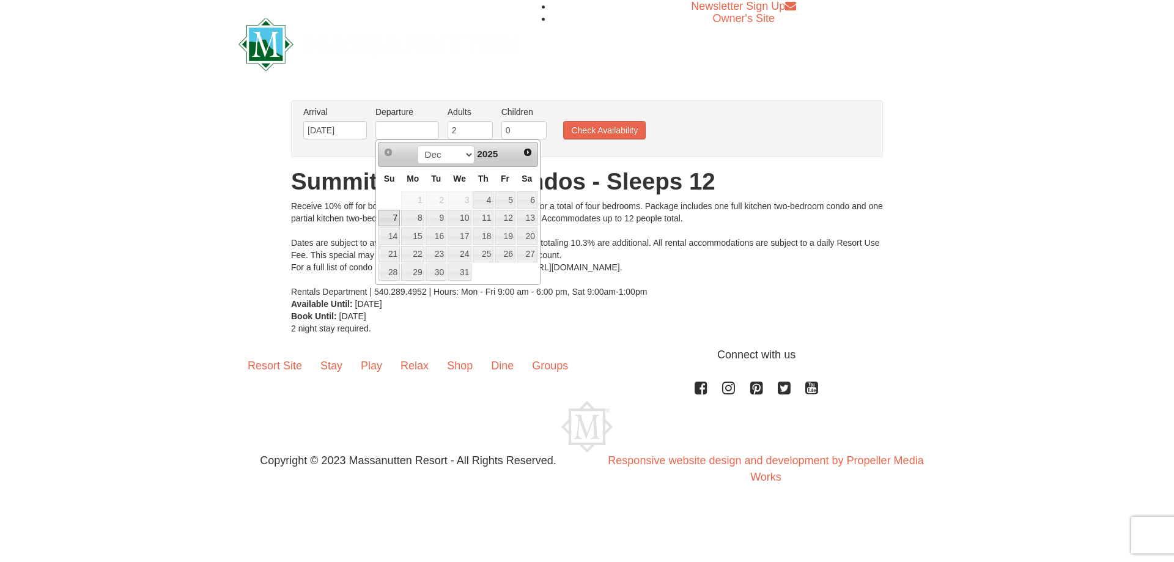
click at [394, 218] on link "7" at bounding box center [388, 218] width 21 height 17
type input "[DATE]"
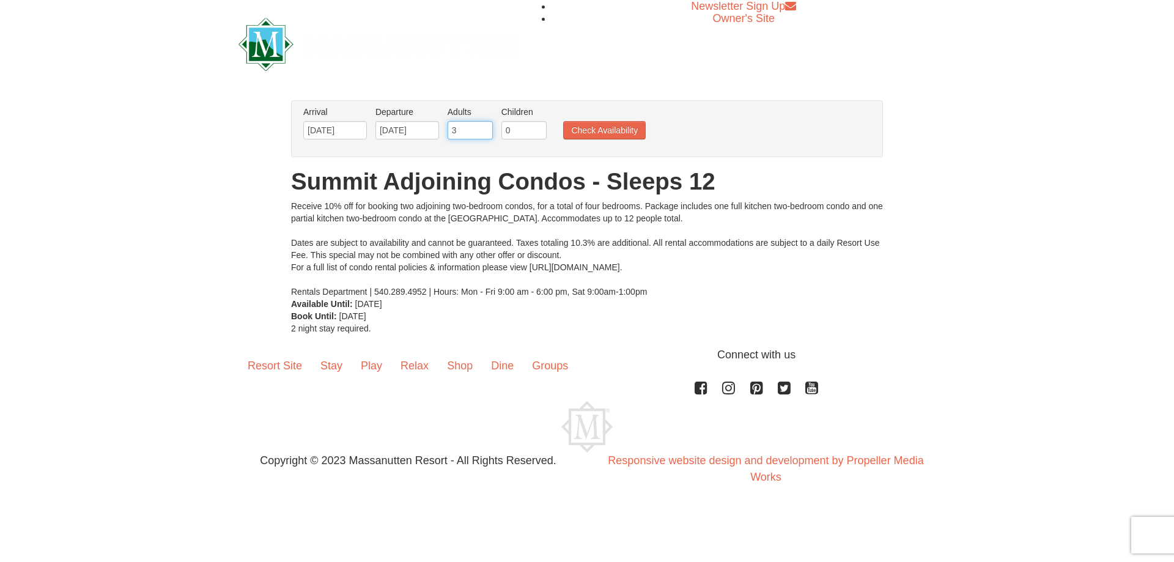
click at [485, 128] on input "3" at bounding box center [469, 130] width 45 height 18
click at [485, 128] on input "4" at bounding box center [469, 130] width 45 height 18
type input "5"
click at [485, 128] on input "5" at bounding box center [469, 130] width 45 height 18
click at [573, 137] on button "Check Availability" at bounding box center [604, 130] width 83 height 18
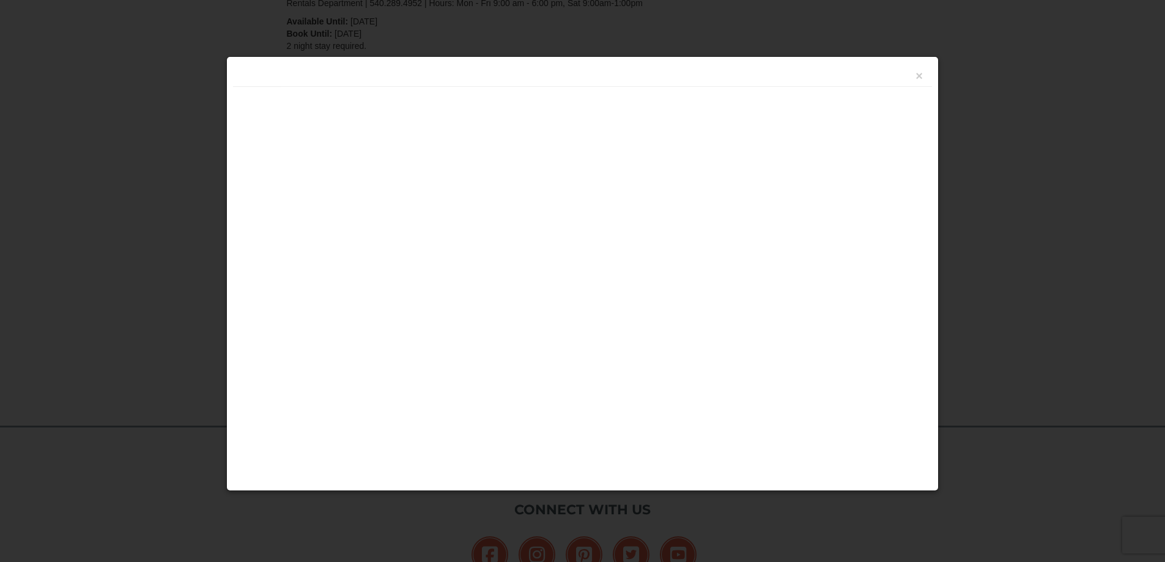
scroll to position [374, 0]
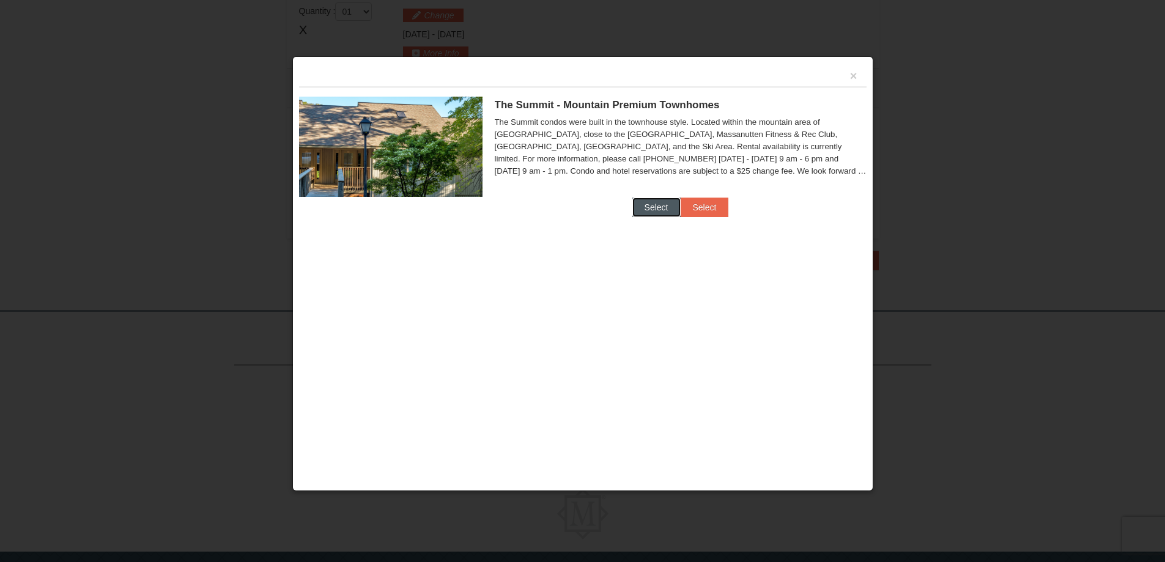
click at [650, 206] on button "Select" at bounding box center [656, 207] width 48 height 20
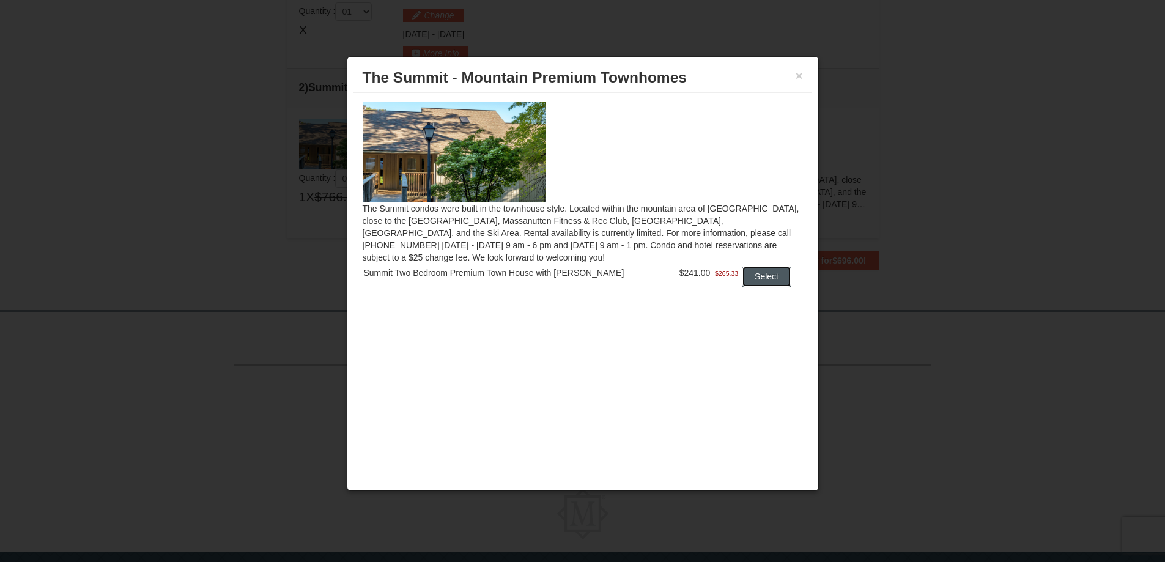
click at [757, 282] on button "Select" at bounding box center [766, 277] width 48 height 20
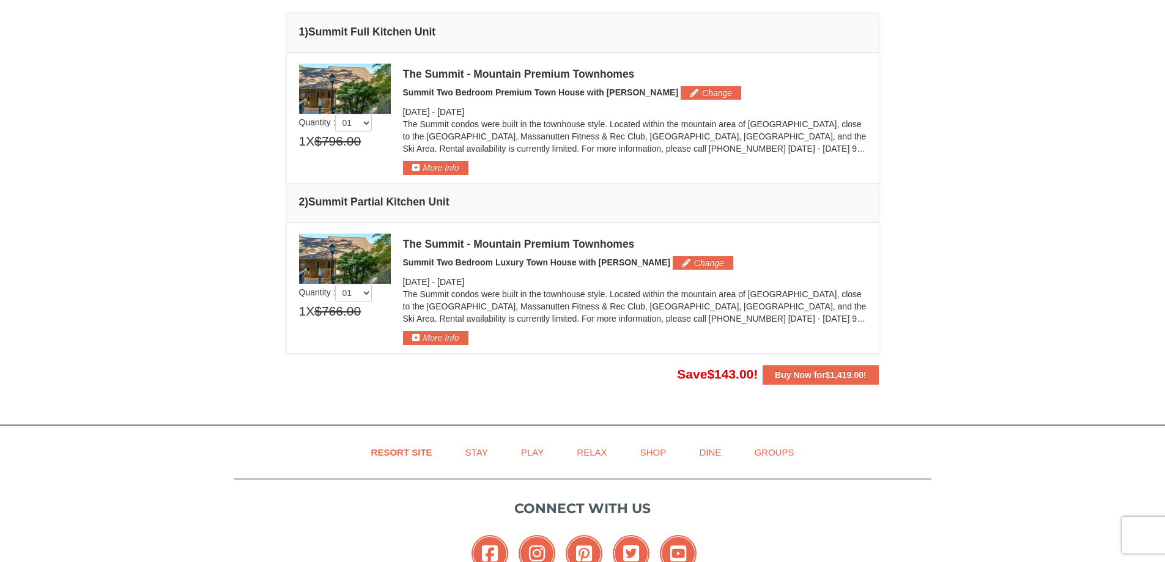
scroll to position [252, 0]
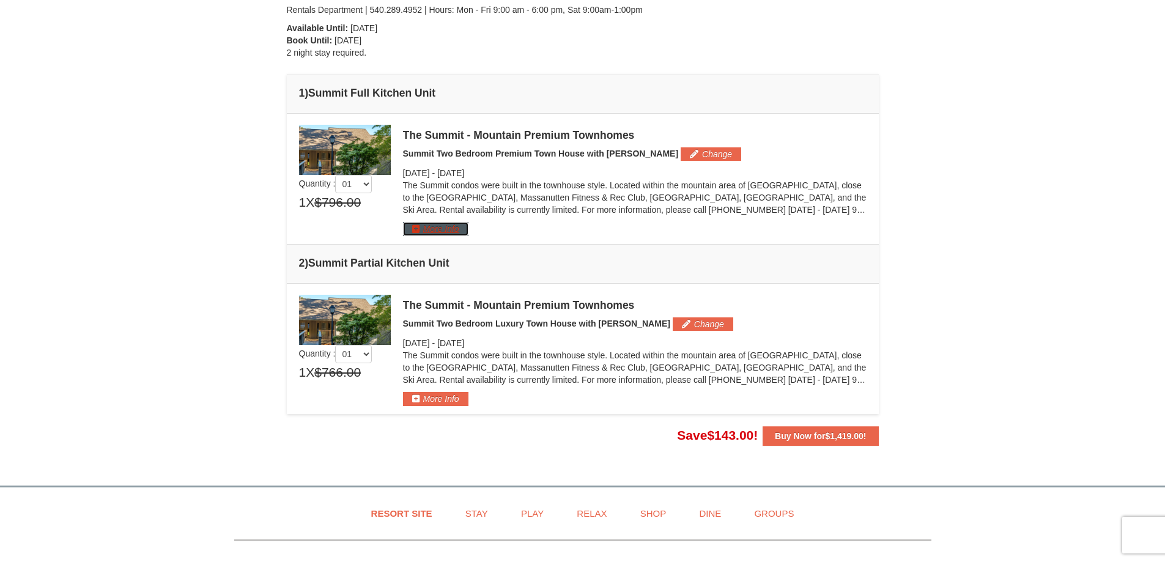
click at [415, 230] on button "More Info" at bounding box center [435, 228] width 65 height 13
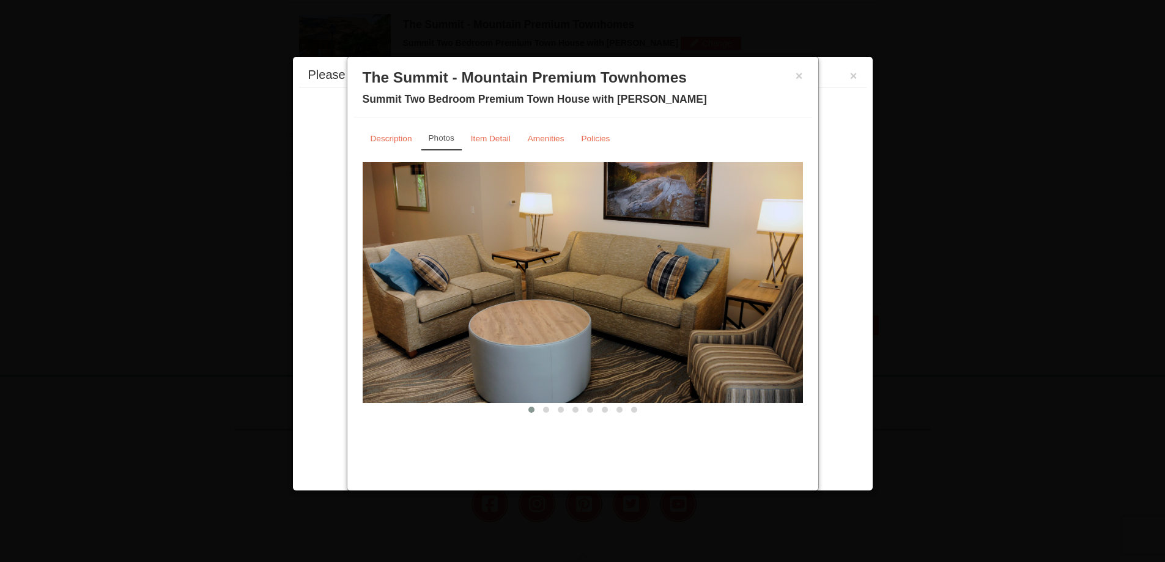
scroll to position [377, 0]
click at [543, 411] on span at bounding box center [546, 410] width 6 height 6
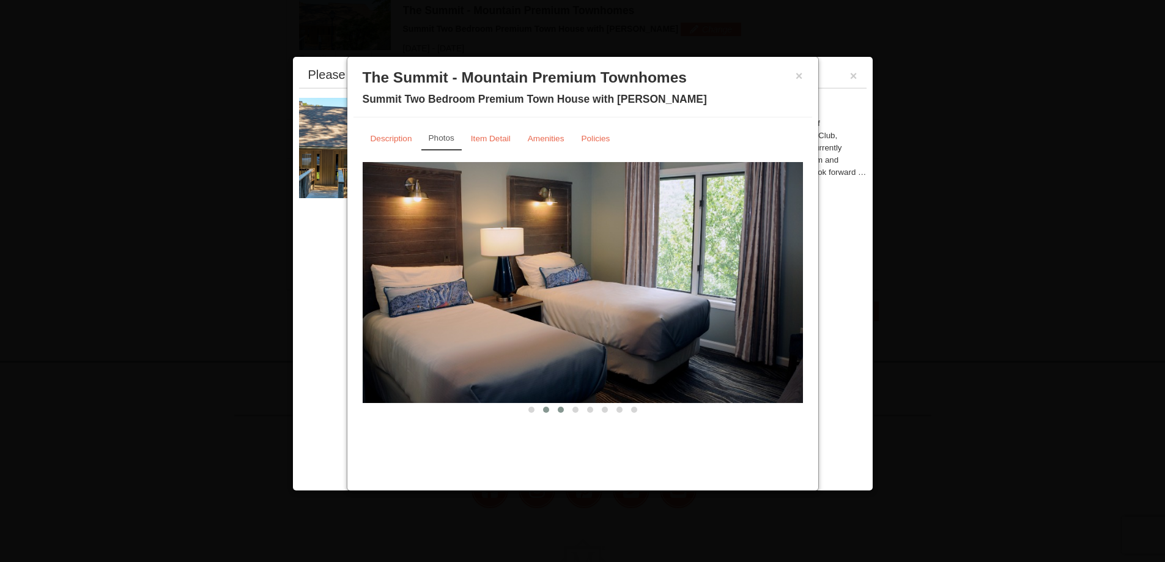
click at [559, 412] on span at bounding box center [560, 410] width 6 height 6
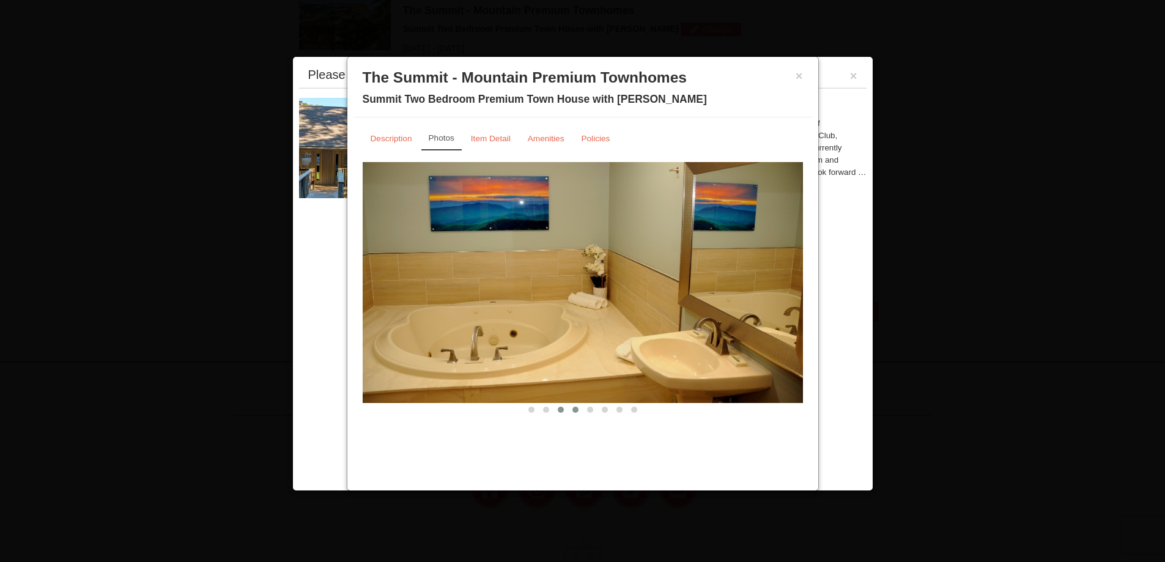
click at [576, 410] on span at bounding box center [575, 410] width 6 height 6
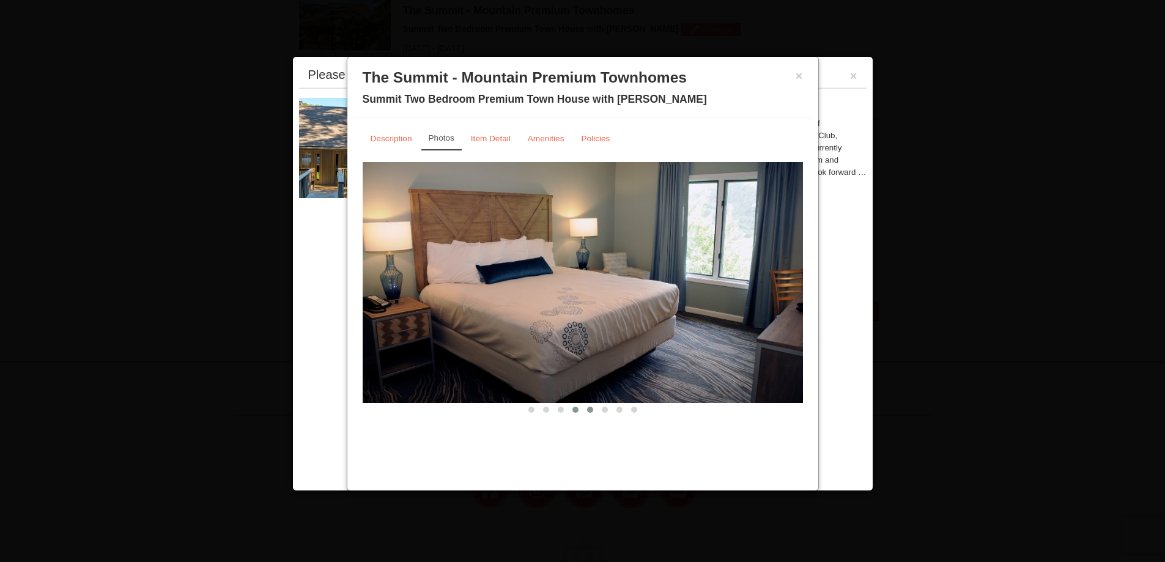
click at [588, 411] on span at bounding box center [590, 410] width 6 height 6
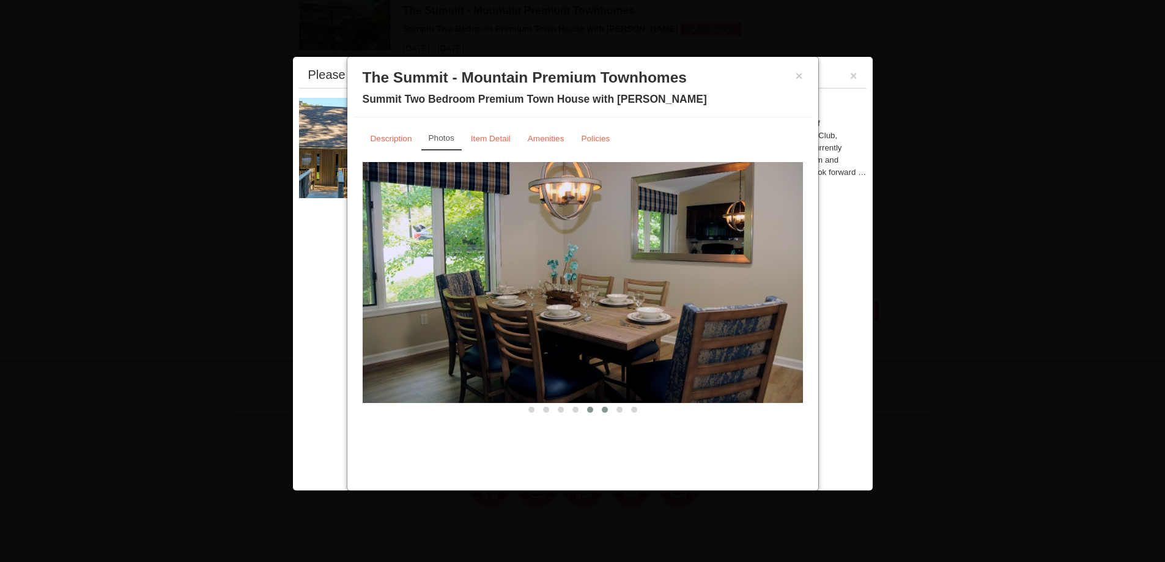
click at [600, 410] on button at bounding box center [604, 409] width 15 height 12
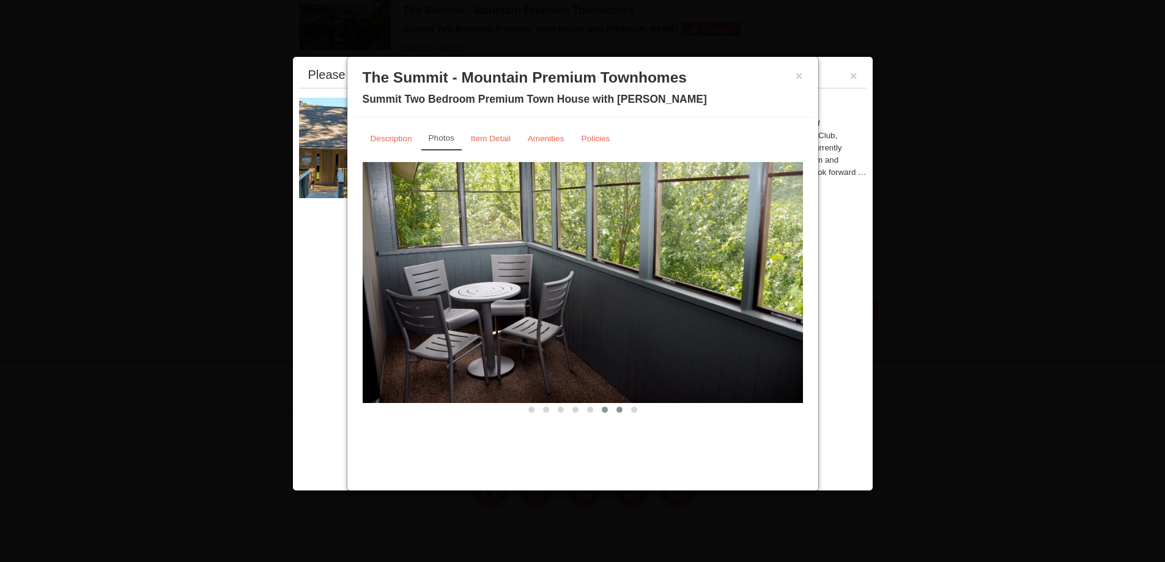
click at [620, 412] on span at bounding box center [619, 410] width 6 height 6
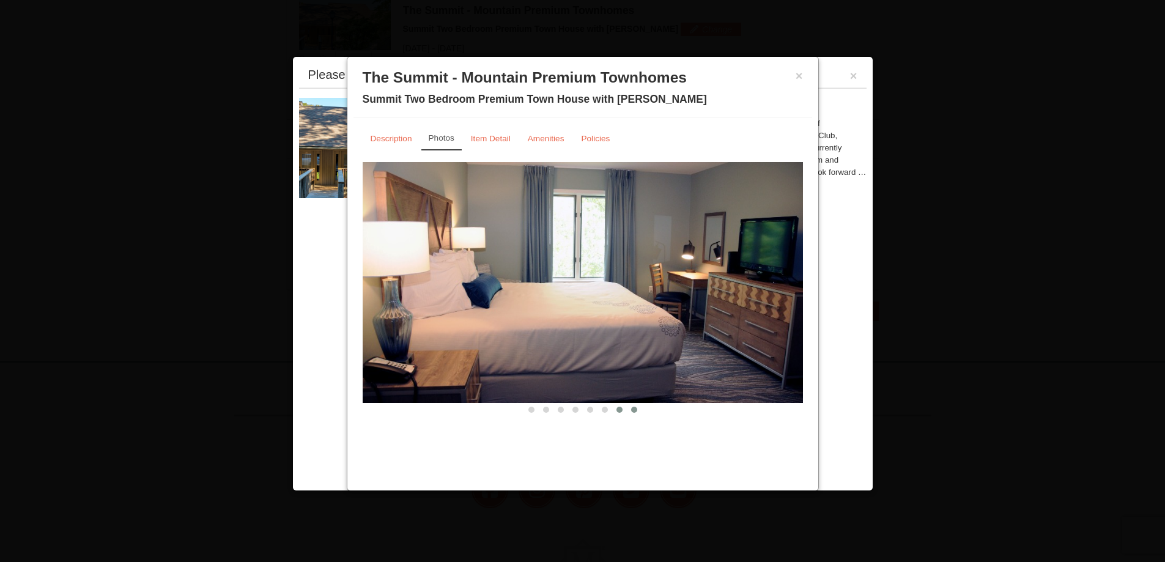
click at [635, 413] on span at bounding box center [634, 410] width 6 height 6
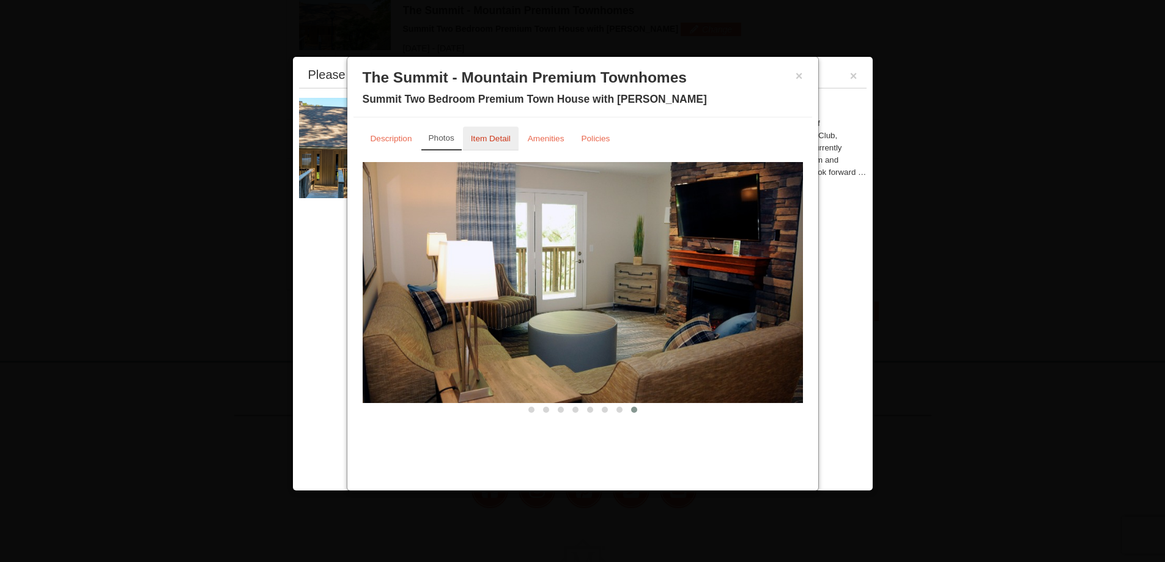
click at [498, 144] on link "Item Detail" at bounding box center [491, 139] width 56 height 24
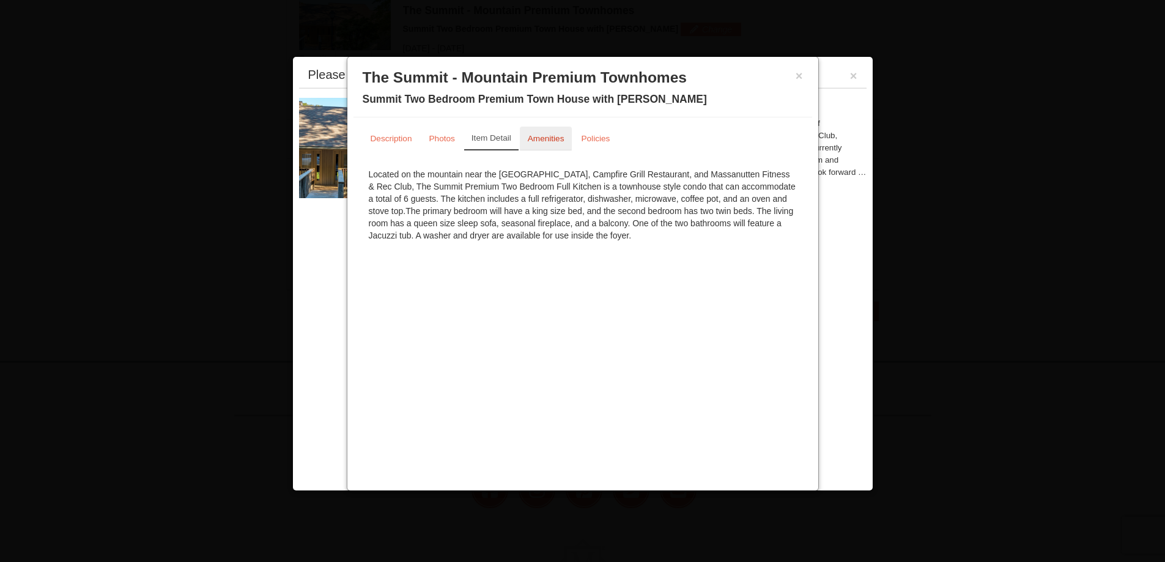
click at [556, 138] on small "Amenities" at bounding box center [546, 138] width 37 height 9
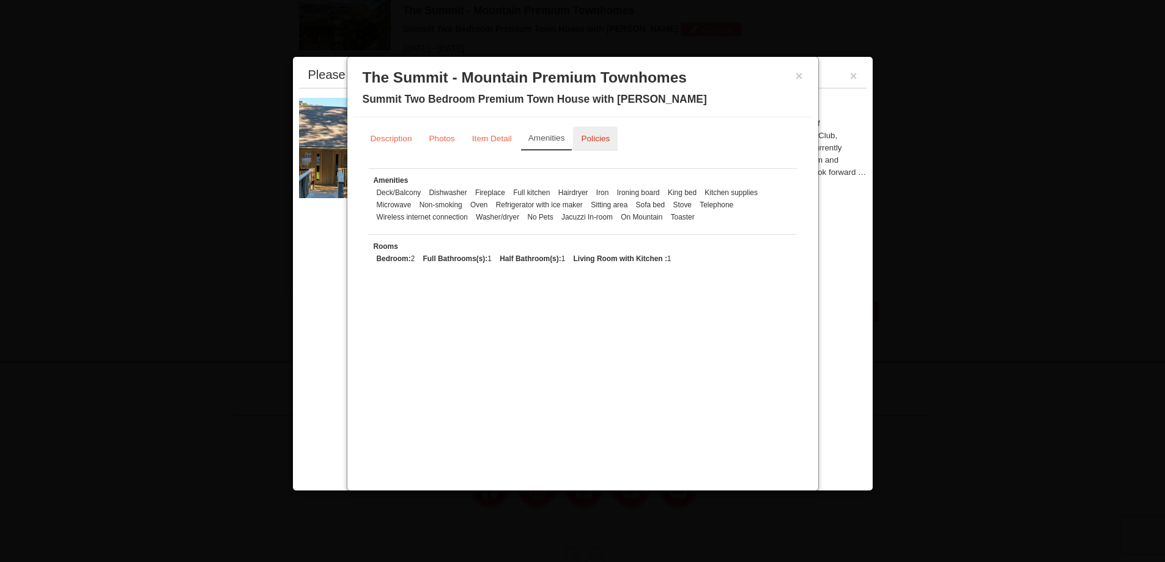
click at [585, 138] on small "Policies" at bounding box center [595, 138] width 29 height 9
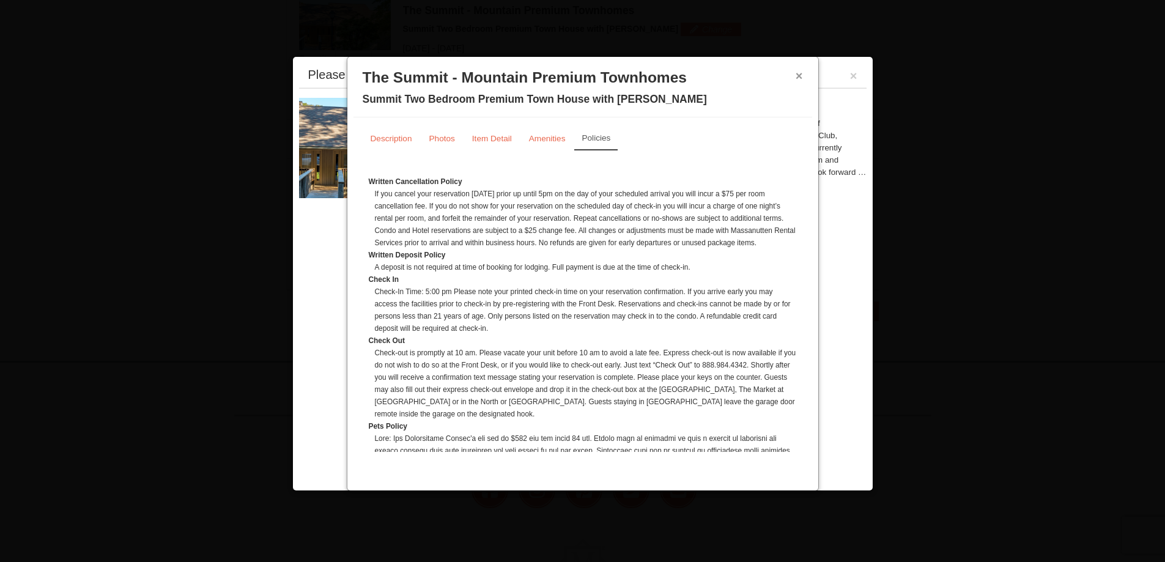
click at [800, 73] on button "×" at bounding box center [798, 76] width 7 height 12
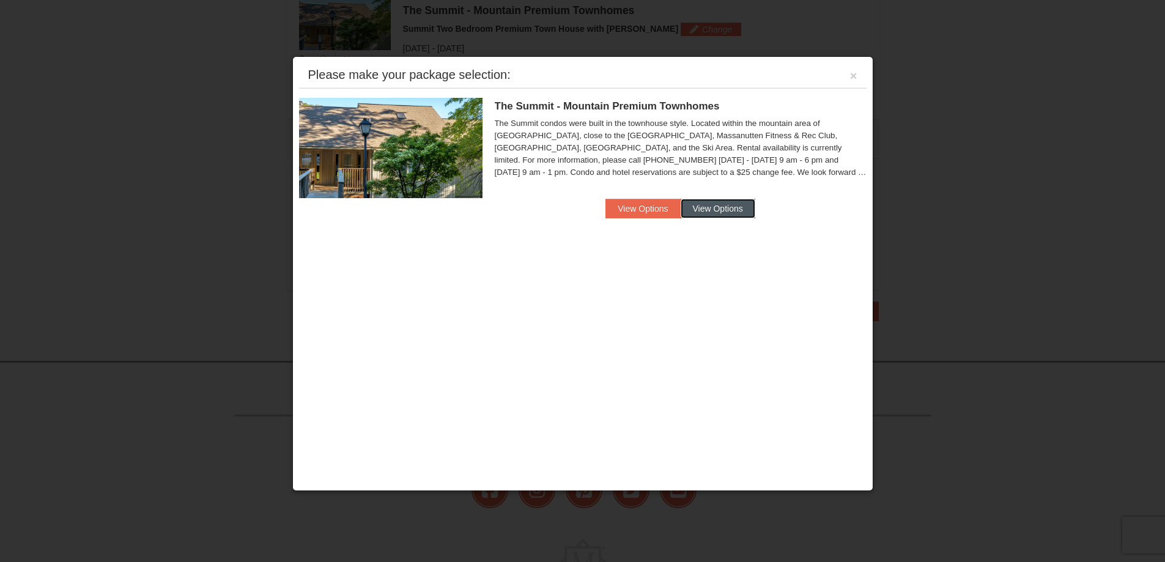
click at [716, 207] on button "View Options" at bounding box center [717, 209] width 75 height 20
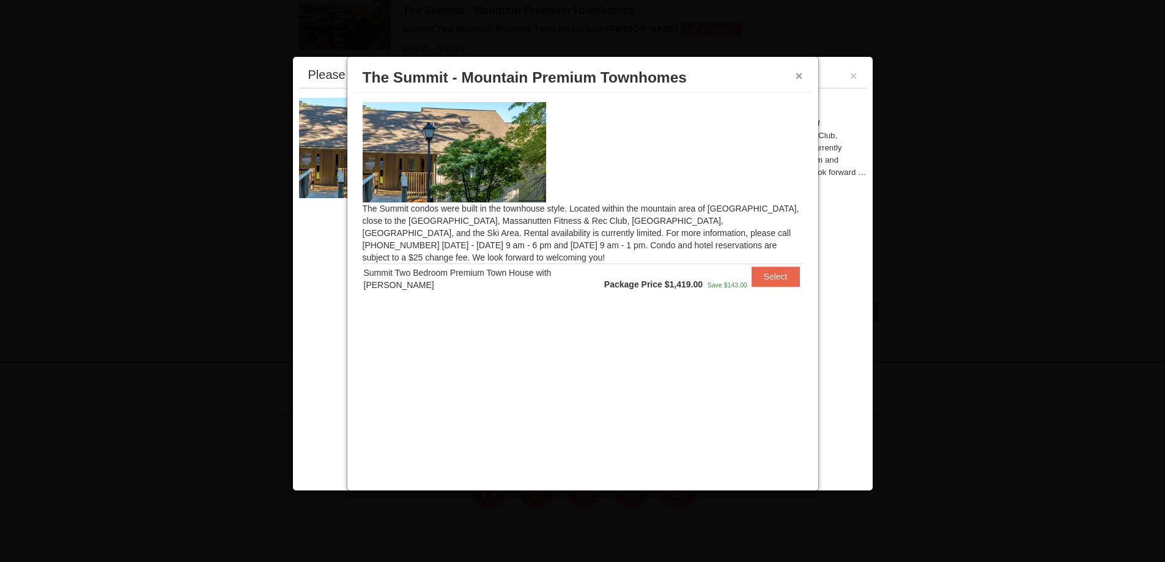
click at [801, 77] on button "×" at bounding box center [798, 76] width 7 height 12
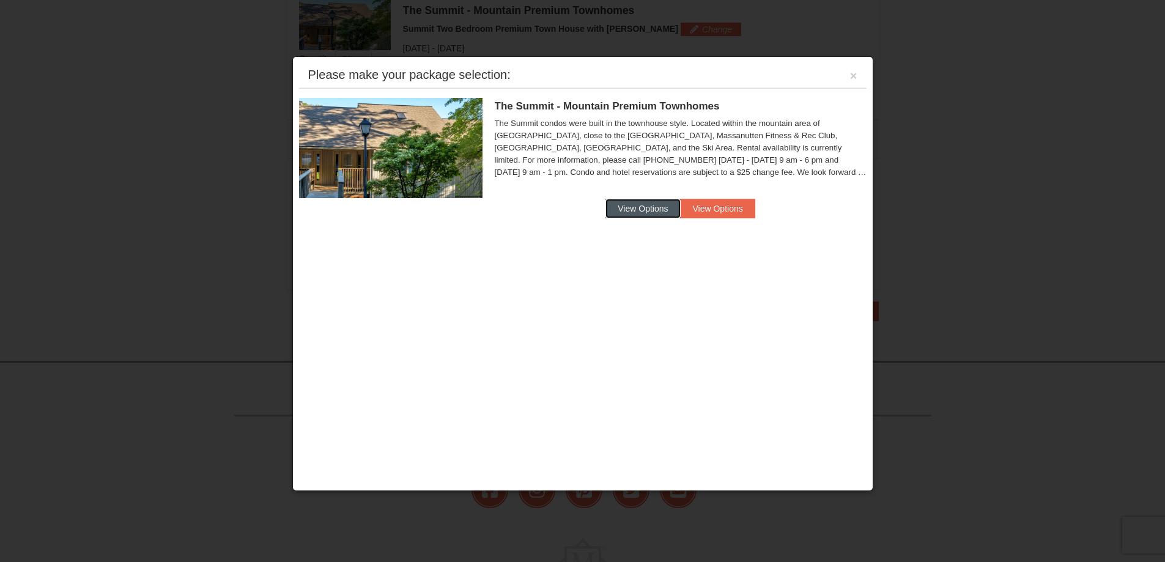
click at [646, 209] on button "View Options" at bounding box center [642, 209] width 75 height 20
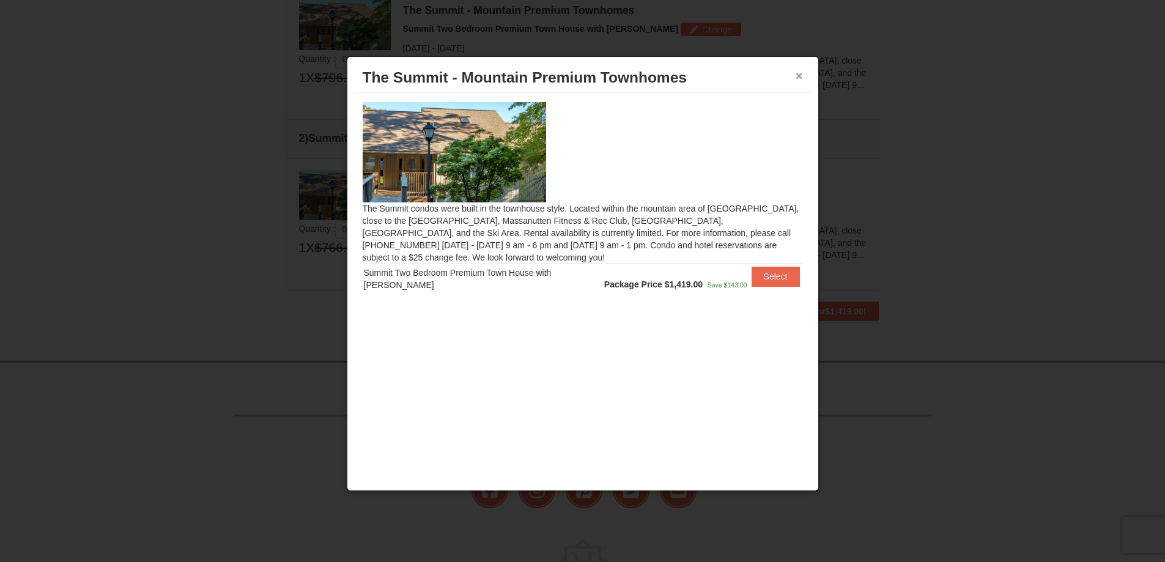
click at [797, 76] on button "×" at bounding box center [798, 76] width 7 height 12
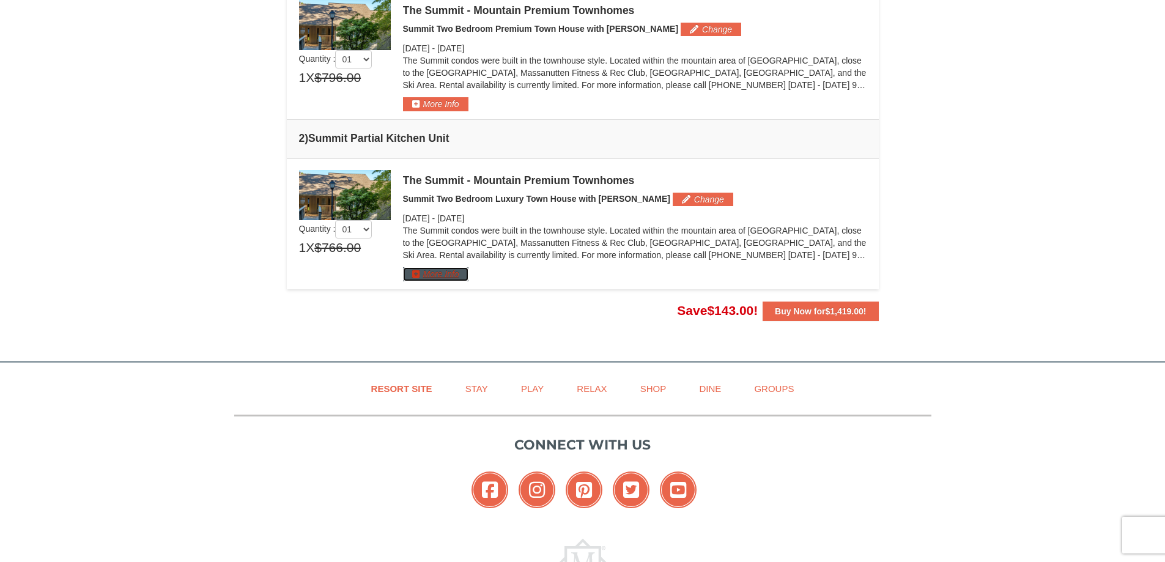
click at [425, 270] on button "More Info" at bounding box center [435, 273] width 65 height 13
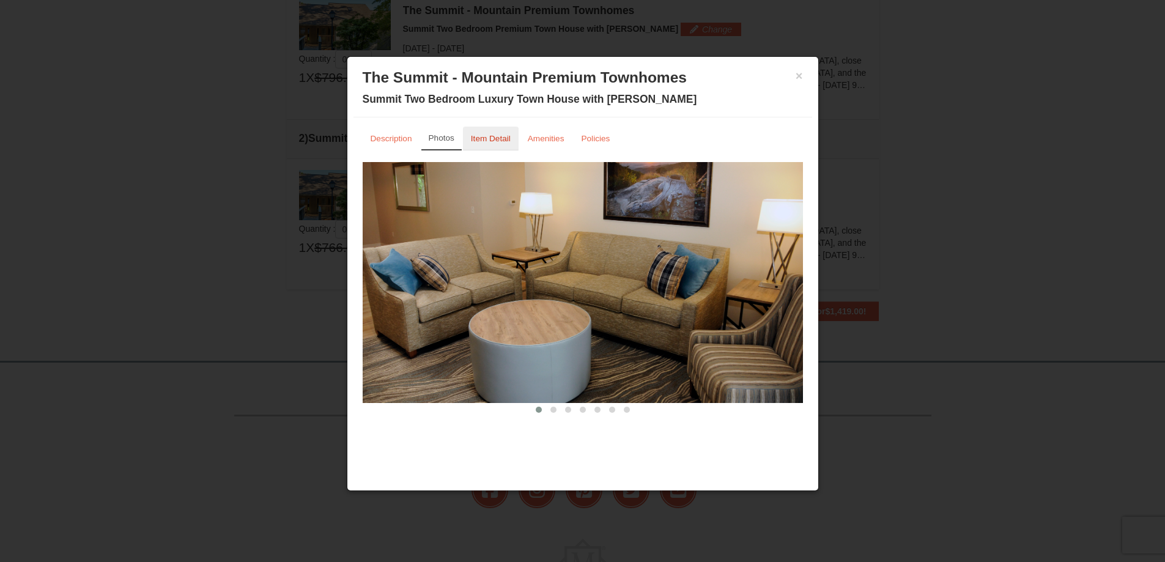
click at [482, 142] on small "Item Detail" at bounding box center [491, 138] width 40 height 9
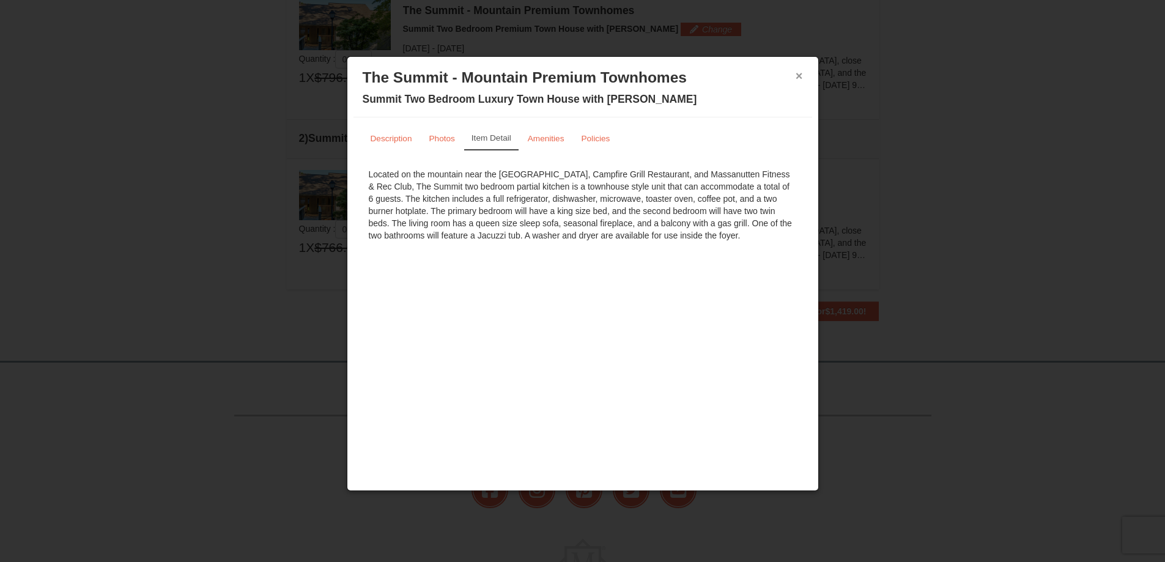
click at [799, 78] on button "×" at bounding box center [798, 76] width 7 height 12
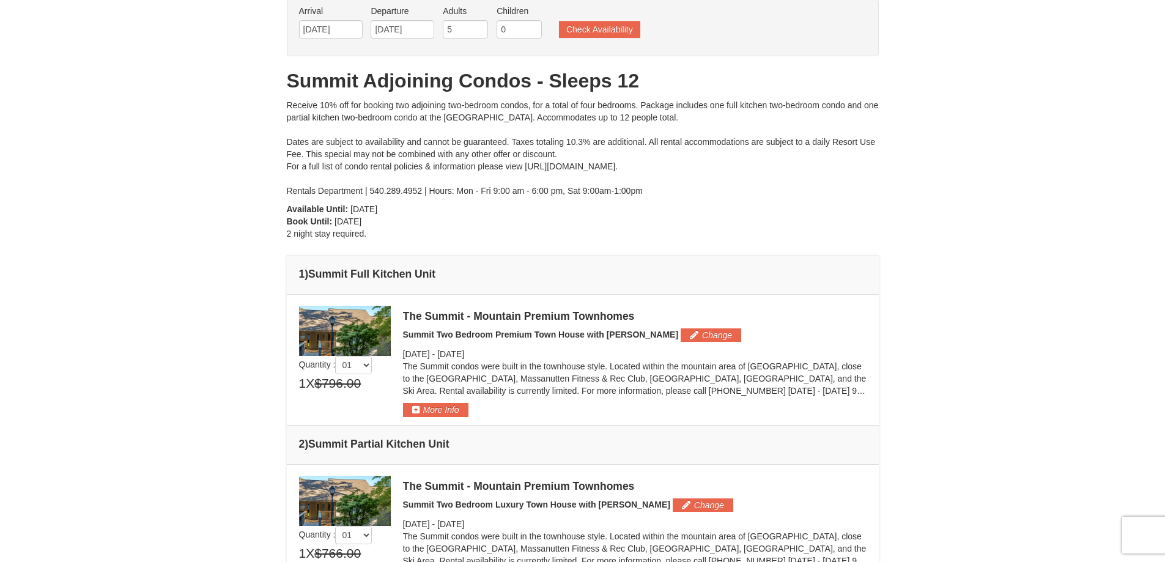
scroll to position [0, 0]
